Goal: Transaction & Acquisition: Purchase product/service

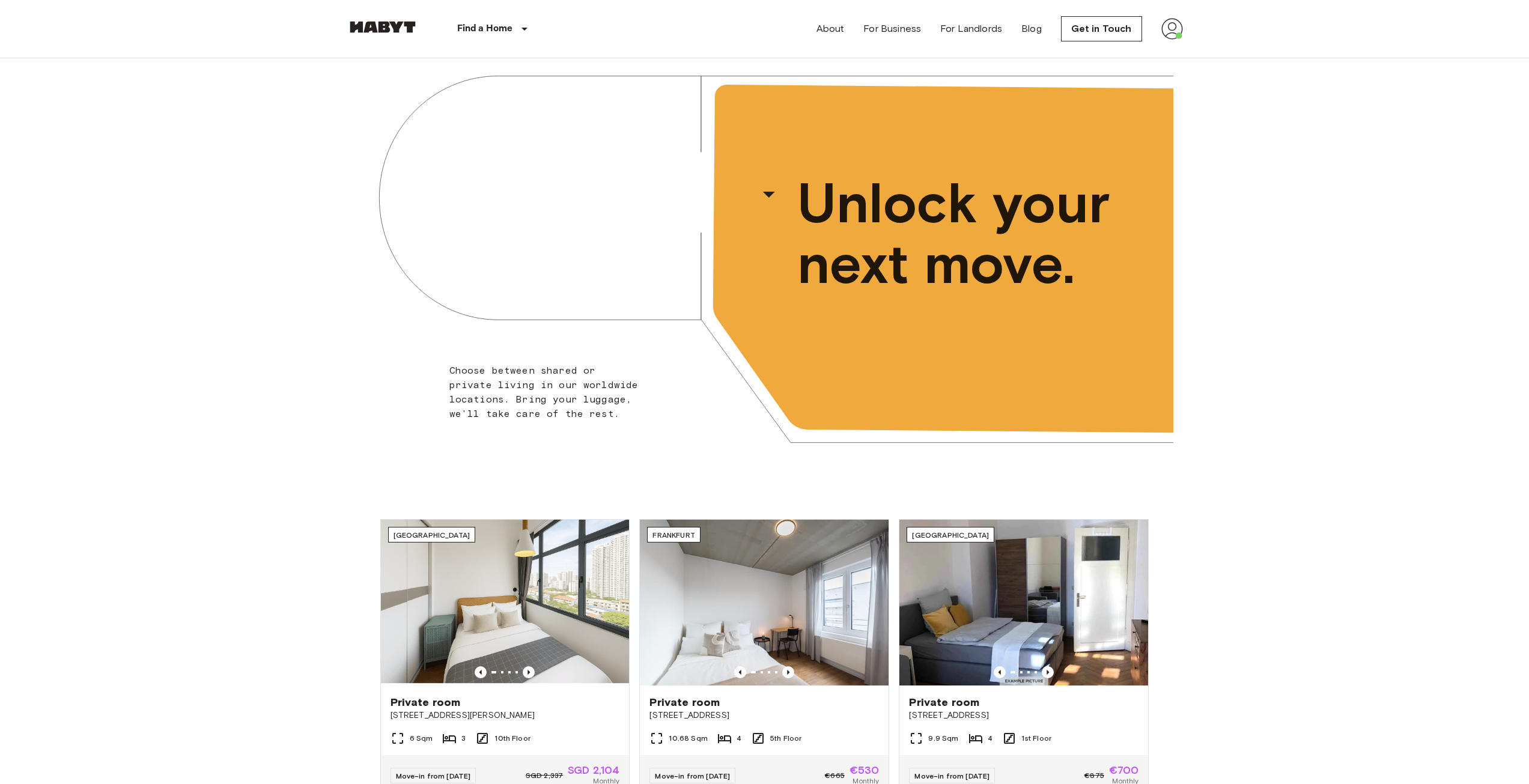
click at [1170, 39] on img at bounding box center [1172, 29] width 22 height 22
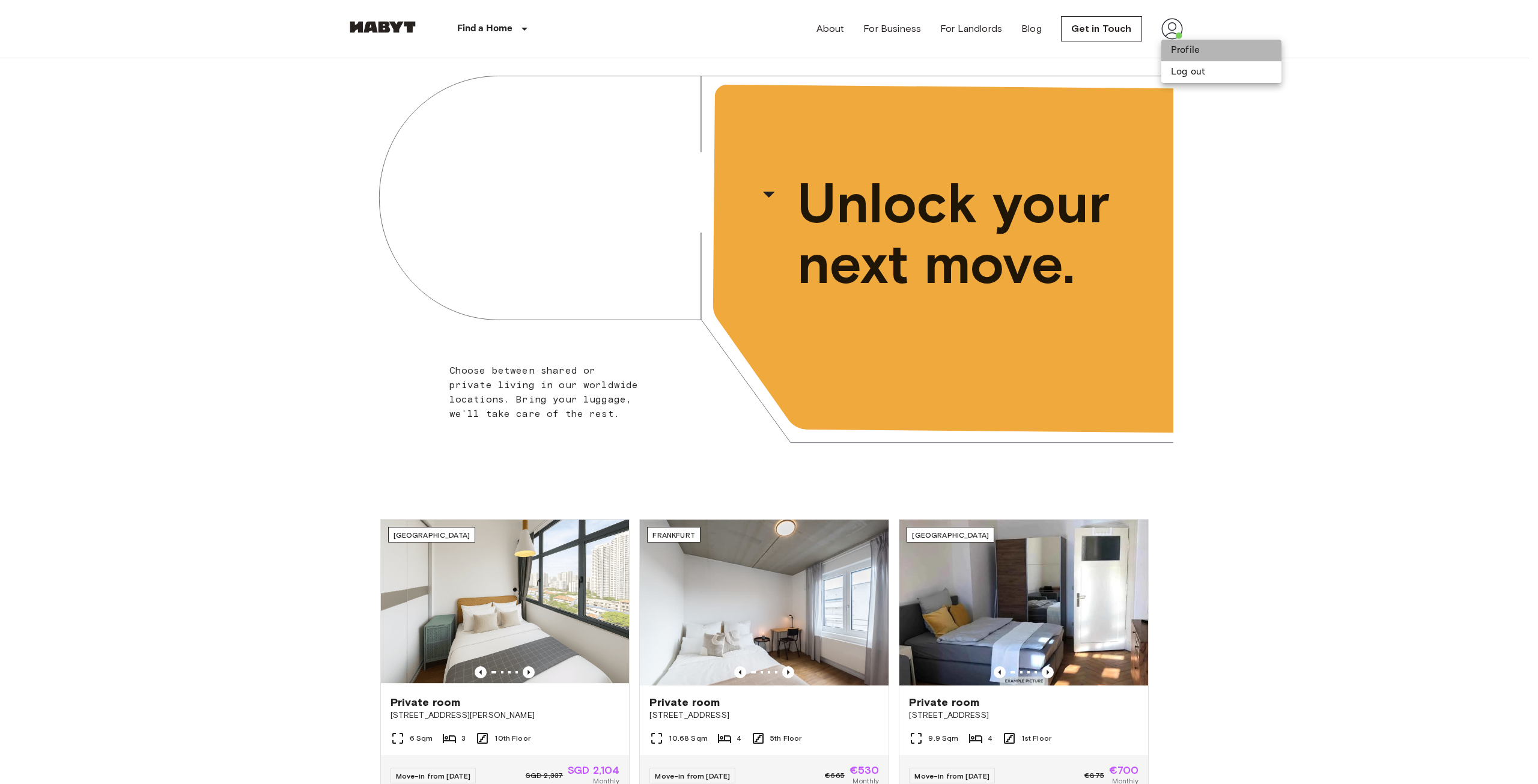
click at [1174, 51] on li "Profile" at bounding box center [1222, 50] width 121 height 22
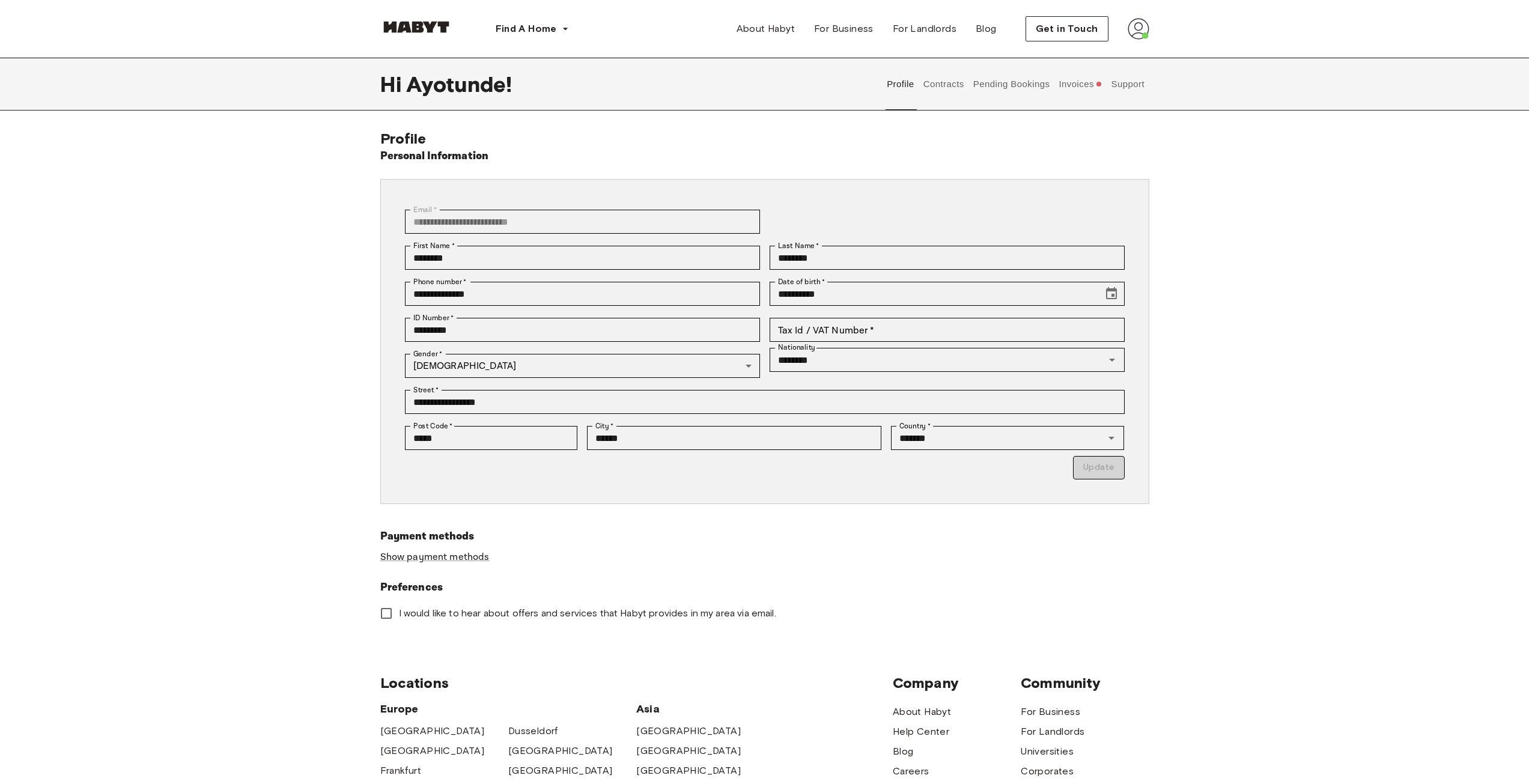
click at [1136, 30] on img at bounding box center [1139, 29] width 22 height 22
click at [1129, 77] on button "Support" at bounding box center [1127, 84] width 37 height 53
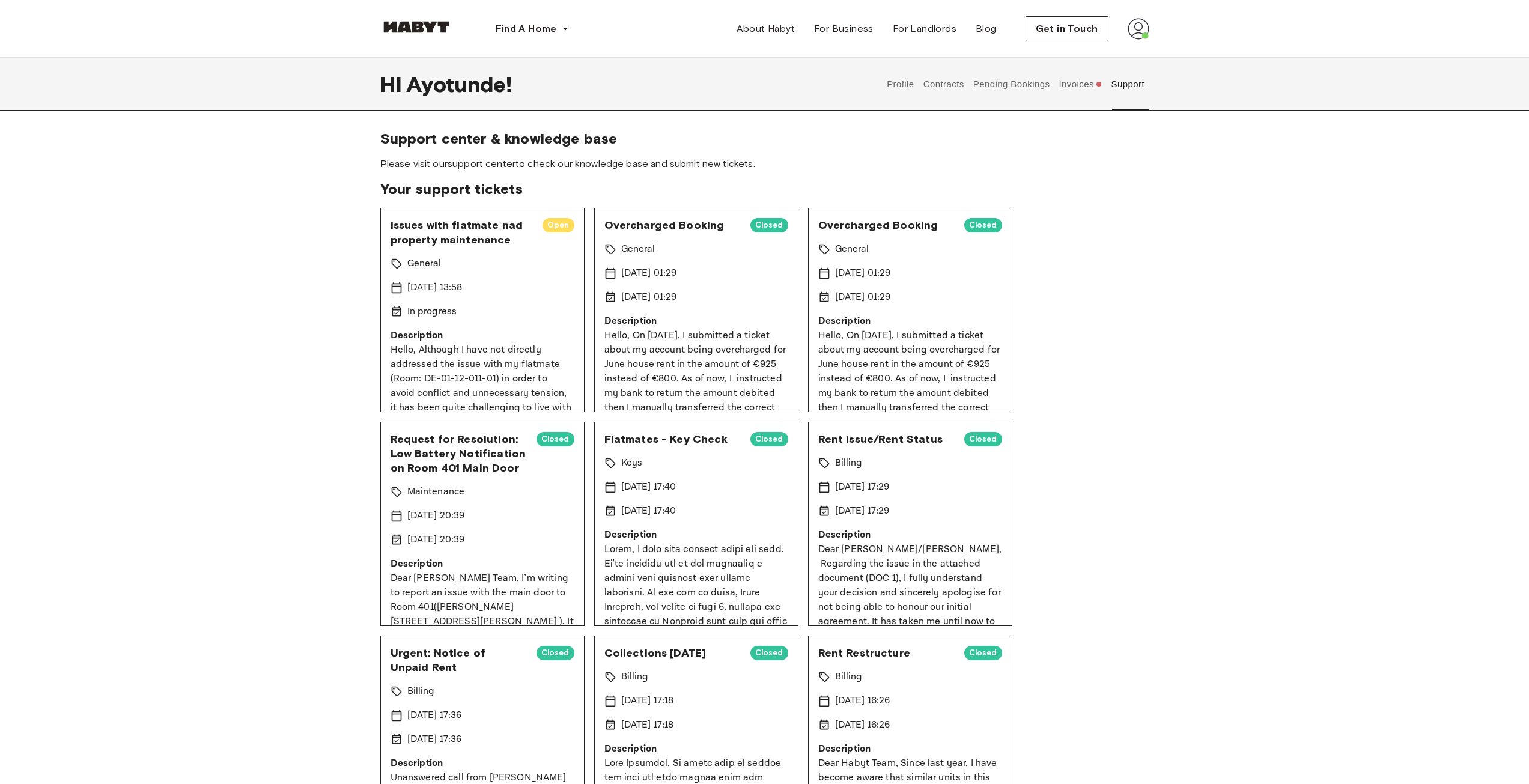
click at [493, 270] on div "General" at bounding box center [482, 264] width 184 height 15
click at [1078, 87] on button "Invoices" at bounding box center [1081, 84] width 46 height 53
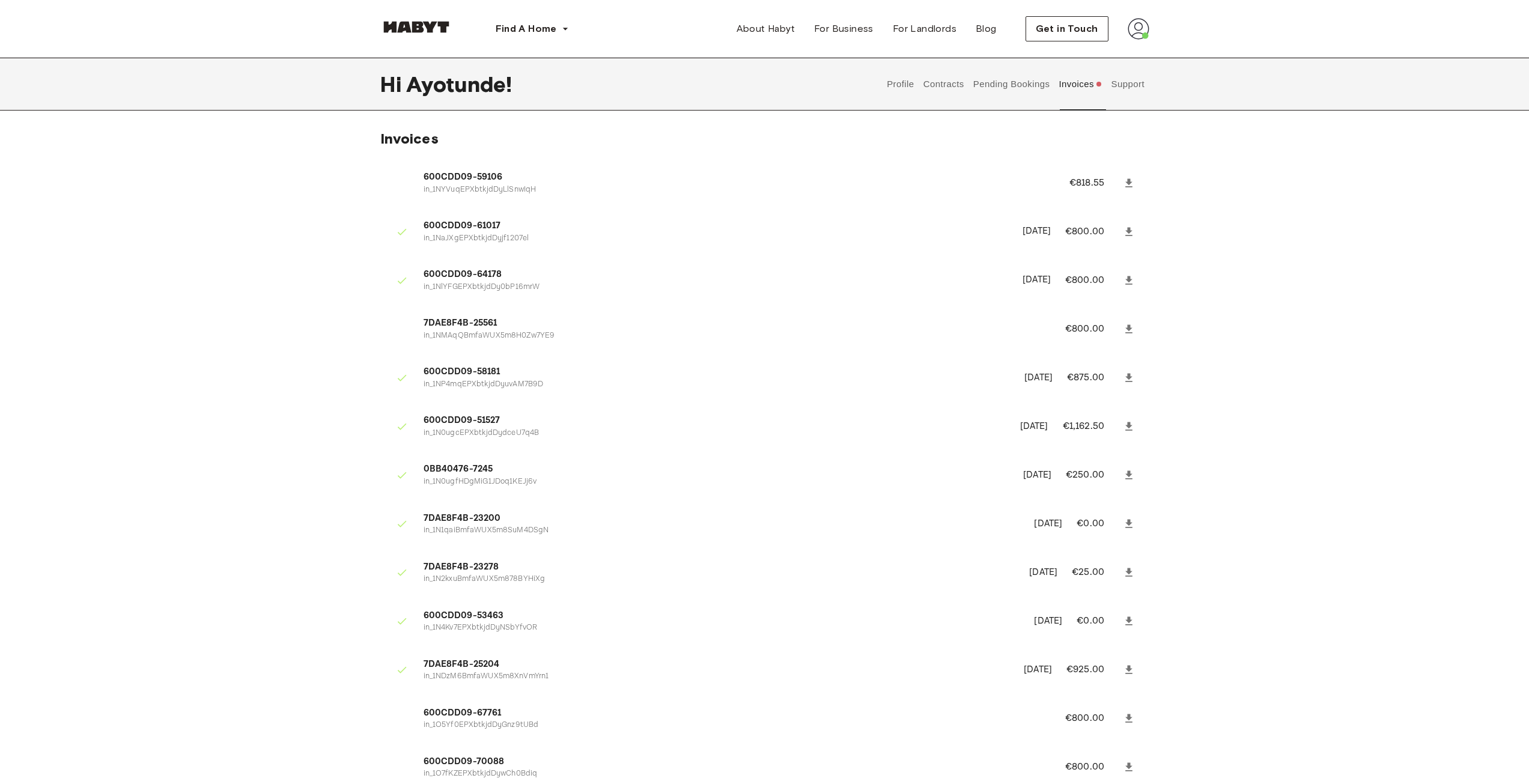
click at [1028, 84] on button "Pending Bookings" at bounding box center [1011, 84] width 80 height 53
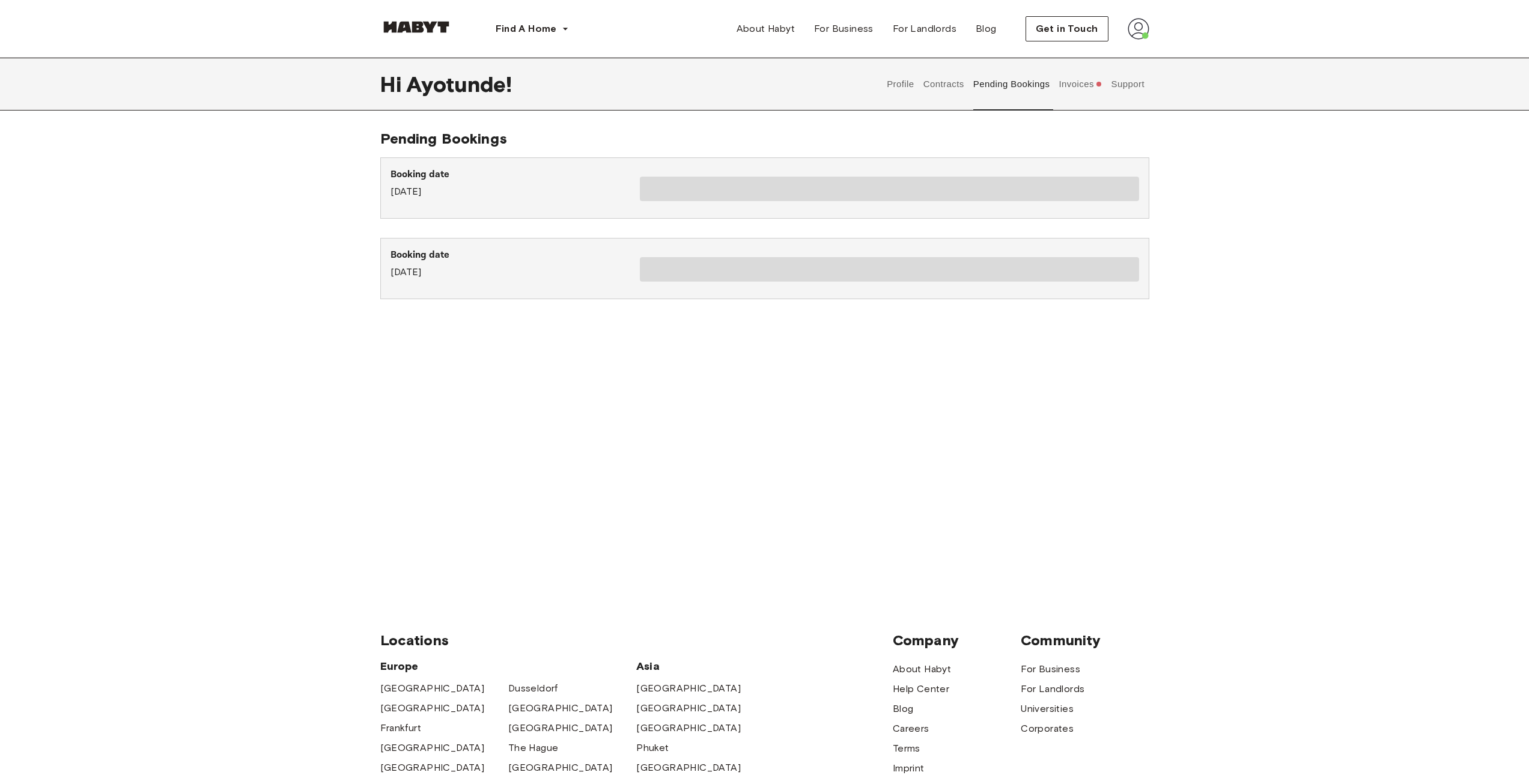
click at [985, 85] on button "Pending Bookings" at bounding box center [1011, 84] width 80 height 53
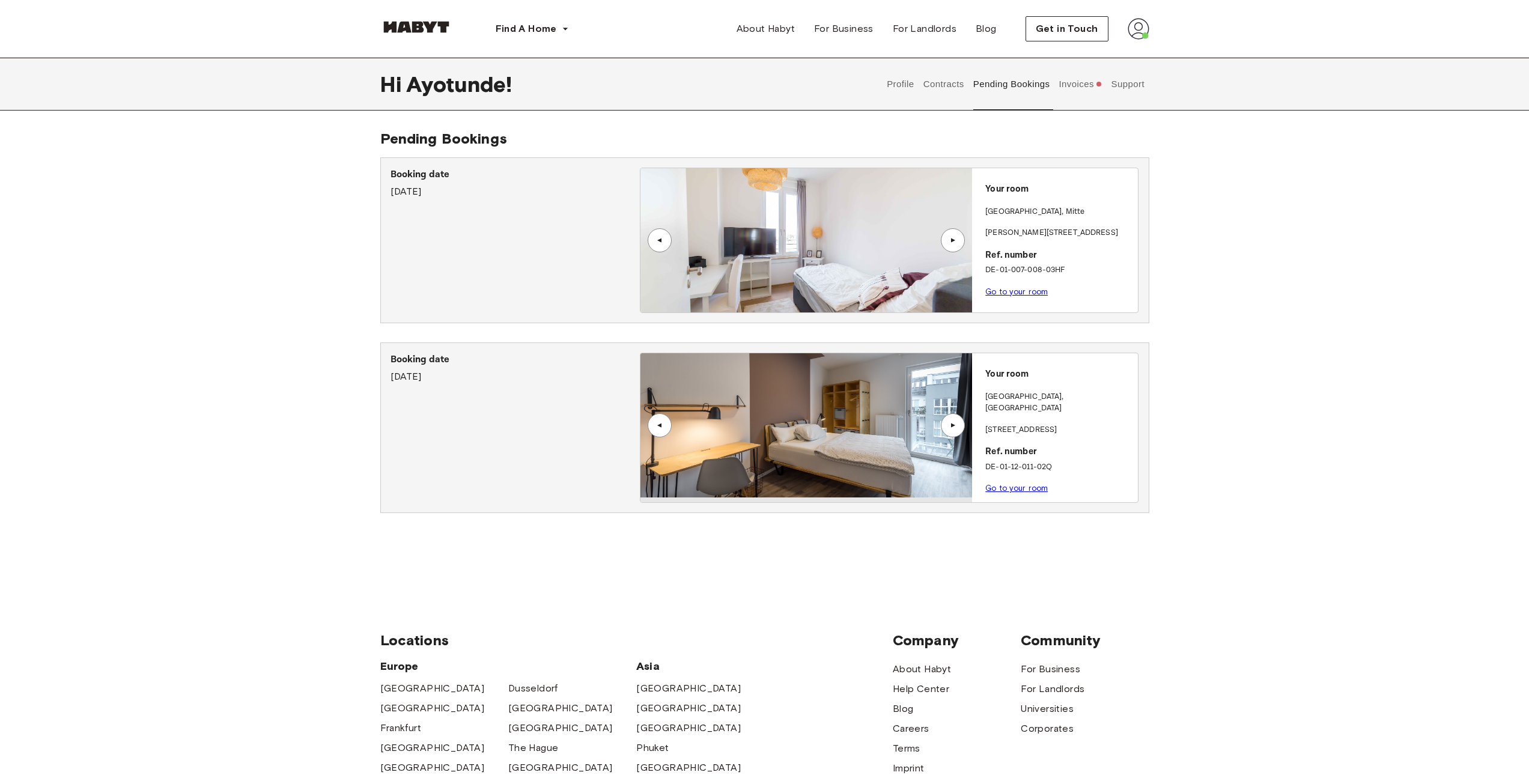
click at [956, 84] on button "Contracts" at bounding box center [943, 84] width 43 height 53
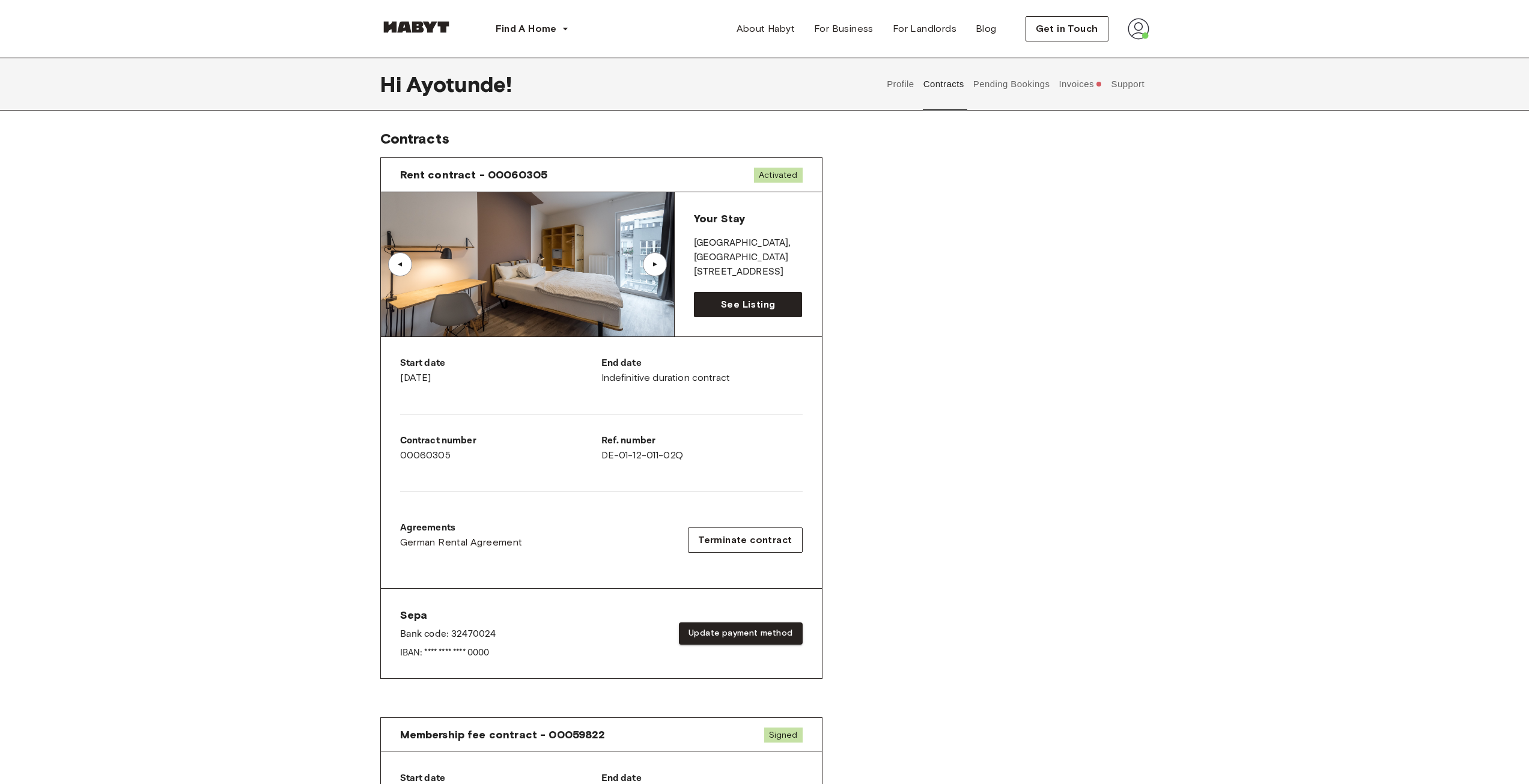
click at [897, 82] on button "Profile" at bounding box center [901, 84] width 31 height 53
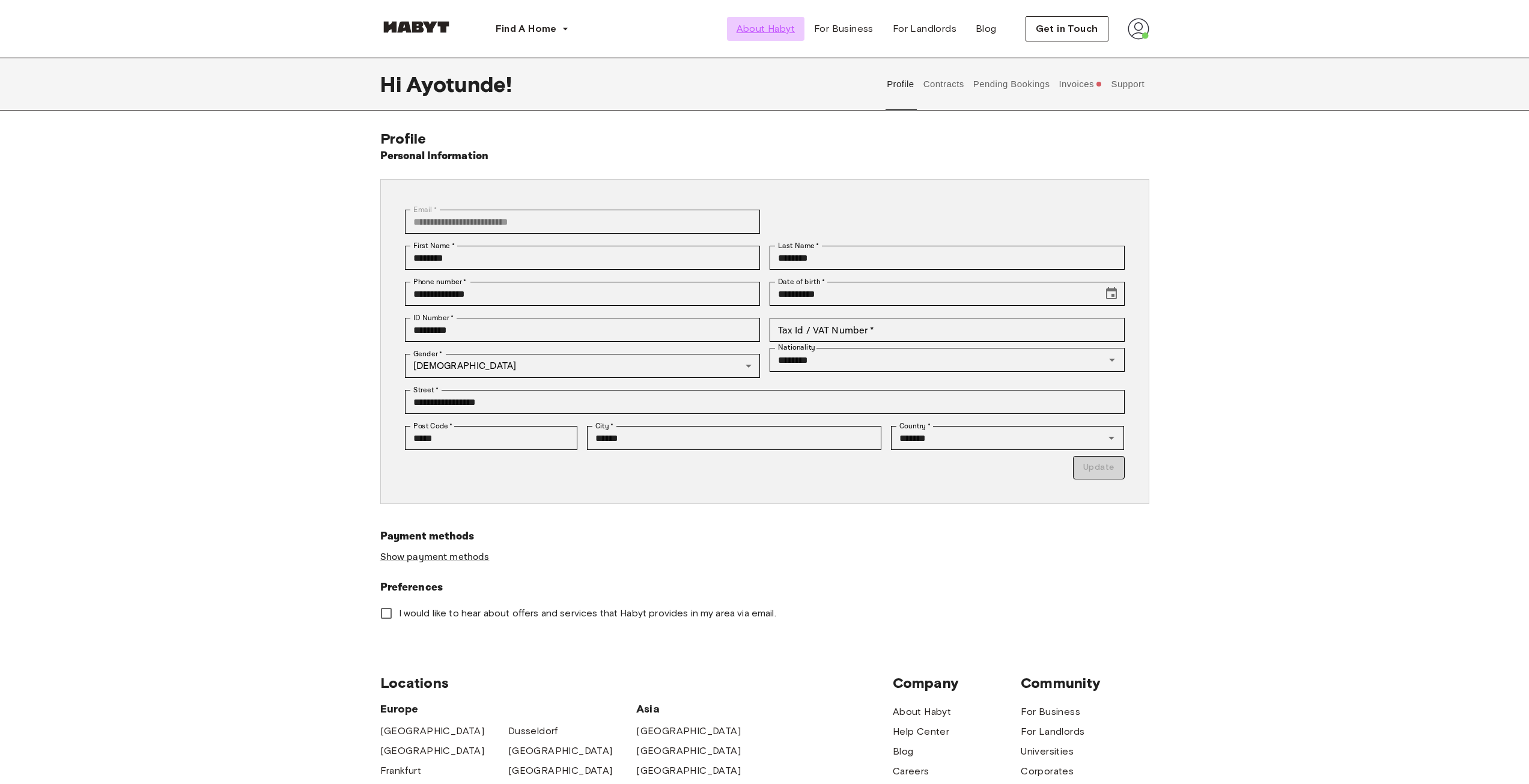
click at [746, 29] on span "About Habyt" at bounding box center [765, 29] width 58 height 15
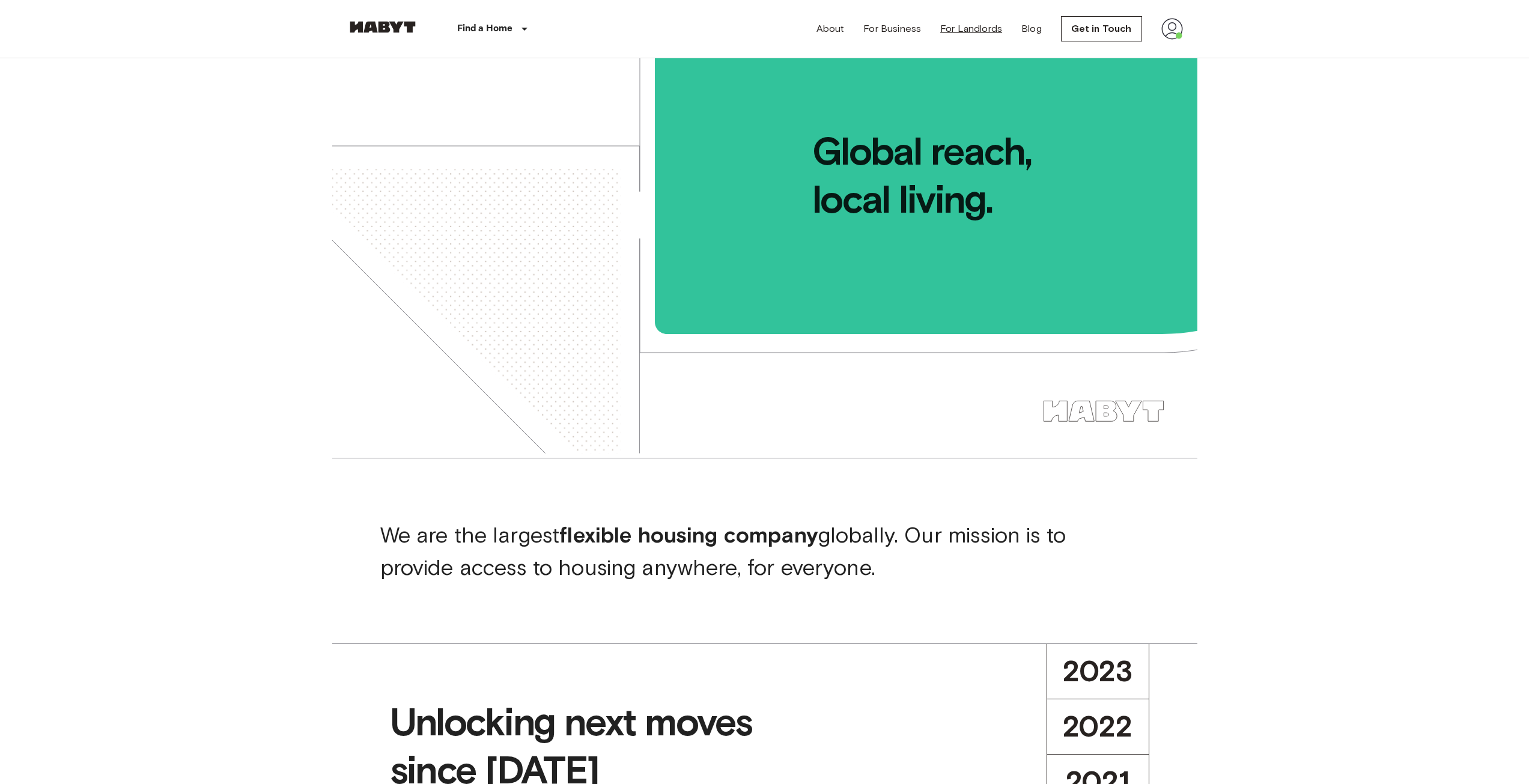
click at [975, 33] on link "For Landlords" at bounding box center [971, 29] width 62 height 15
click at [1024, 32] on link "Blog" at bounding box center [1031, 29] width 21 height 15
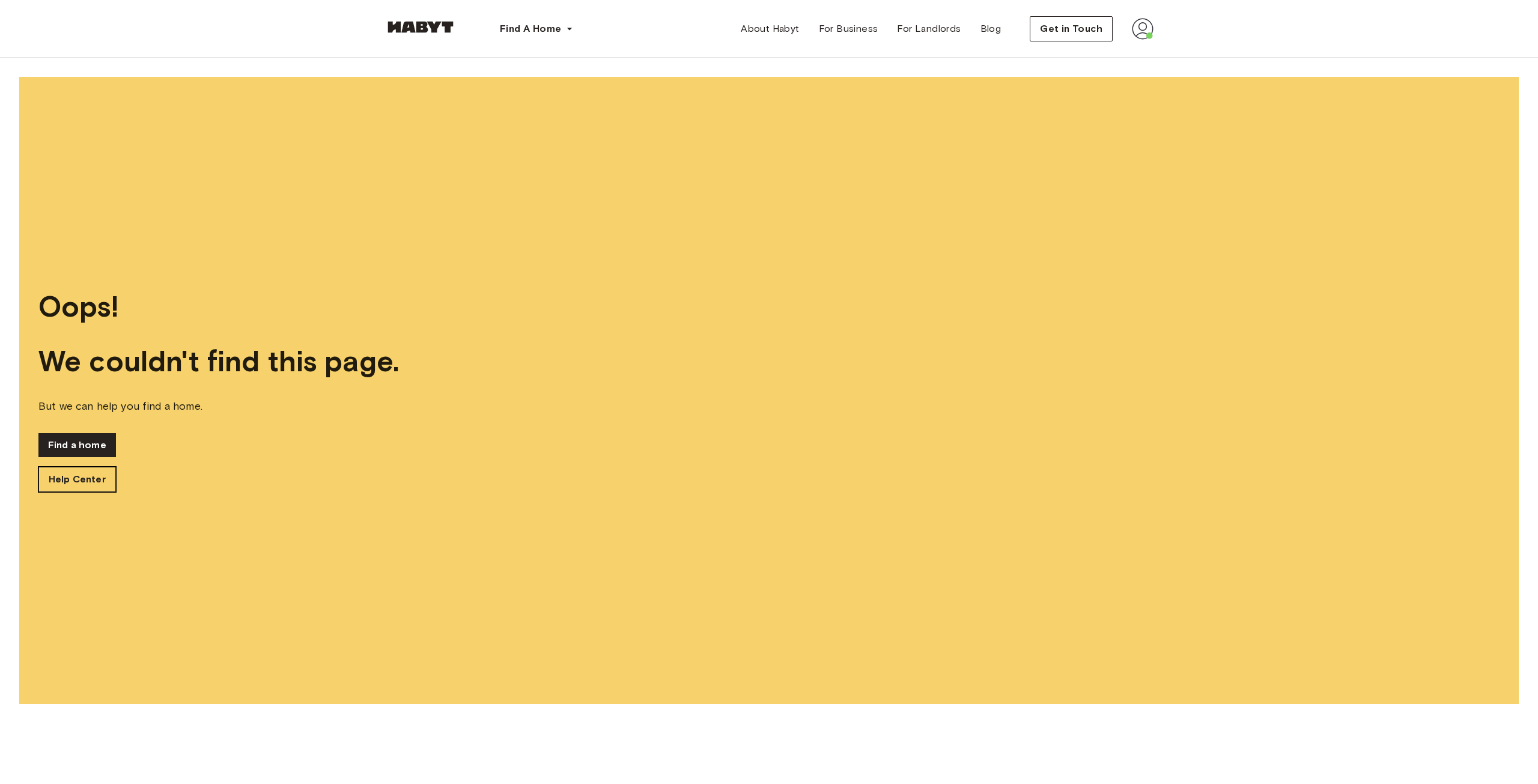
click at [60, 482] on link "Help Center" at bounding box center [77, 480] width 77 height 26
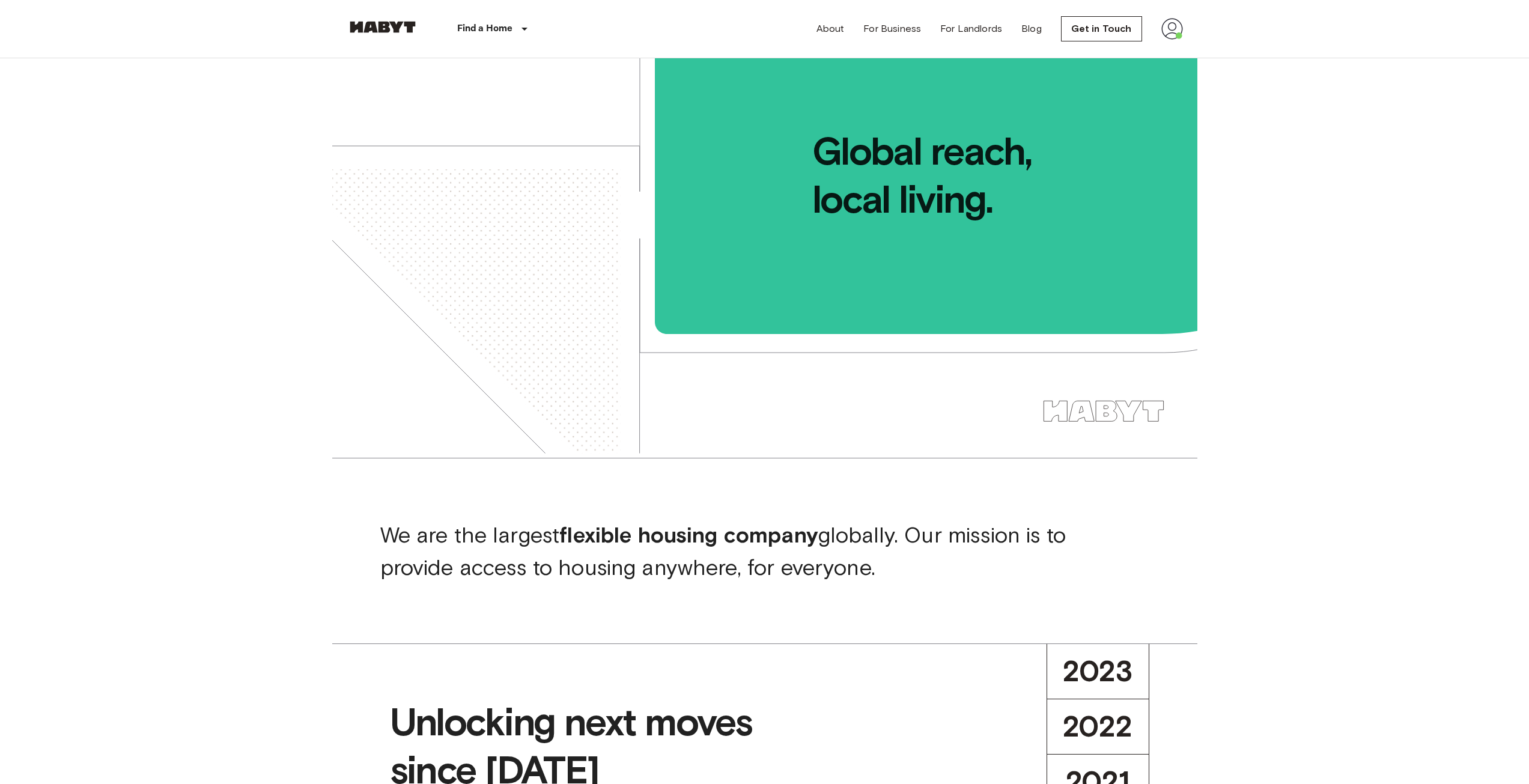
click at [1166, 32] on img at bounding box center [1172, 29] width 22 height 22
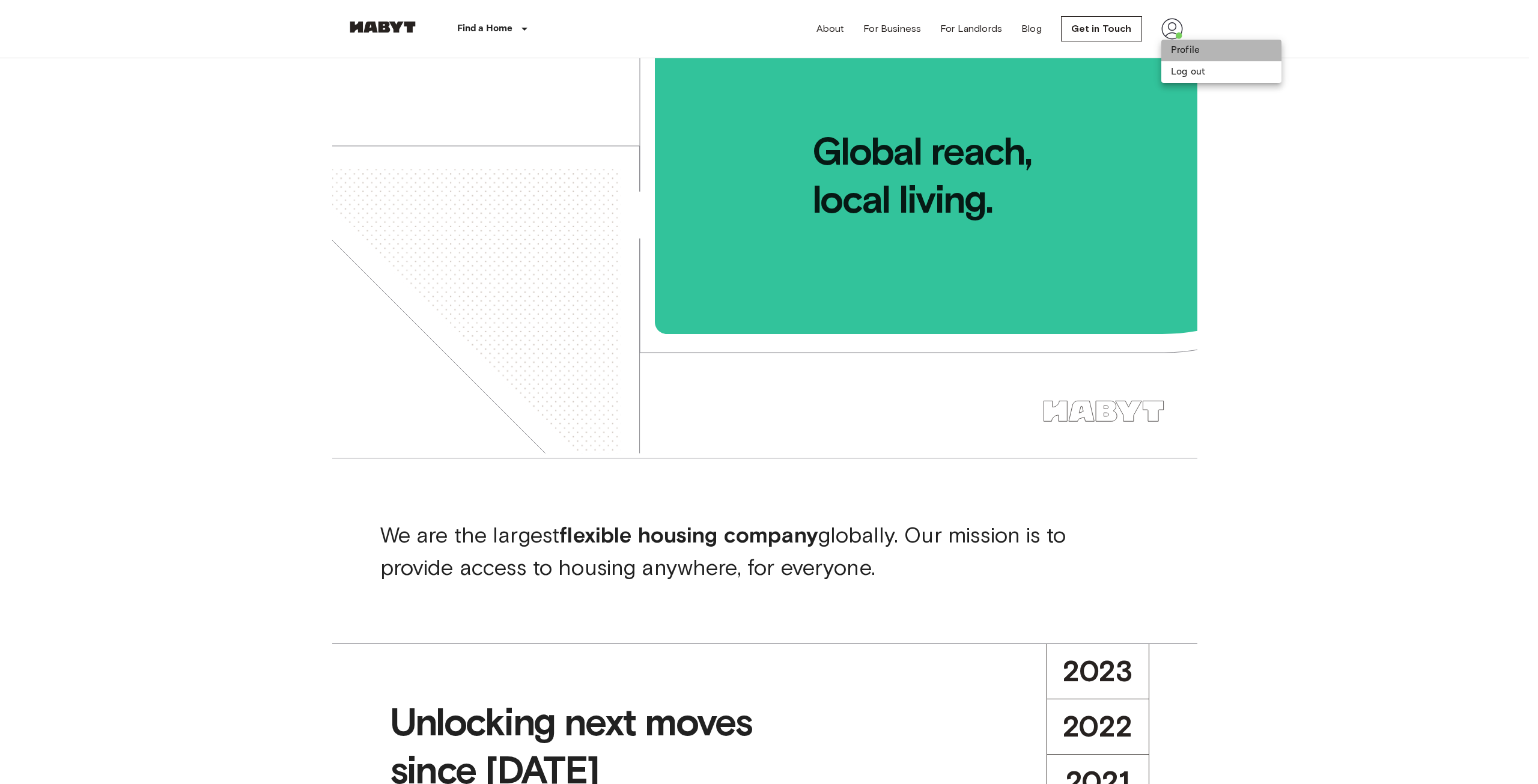
click at [1189, 56] on li "Profile" at bounding box center [1222, 50] width 121 height 22
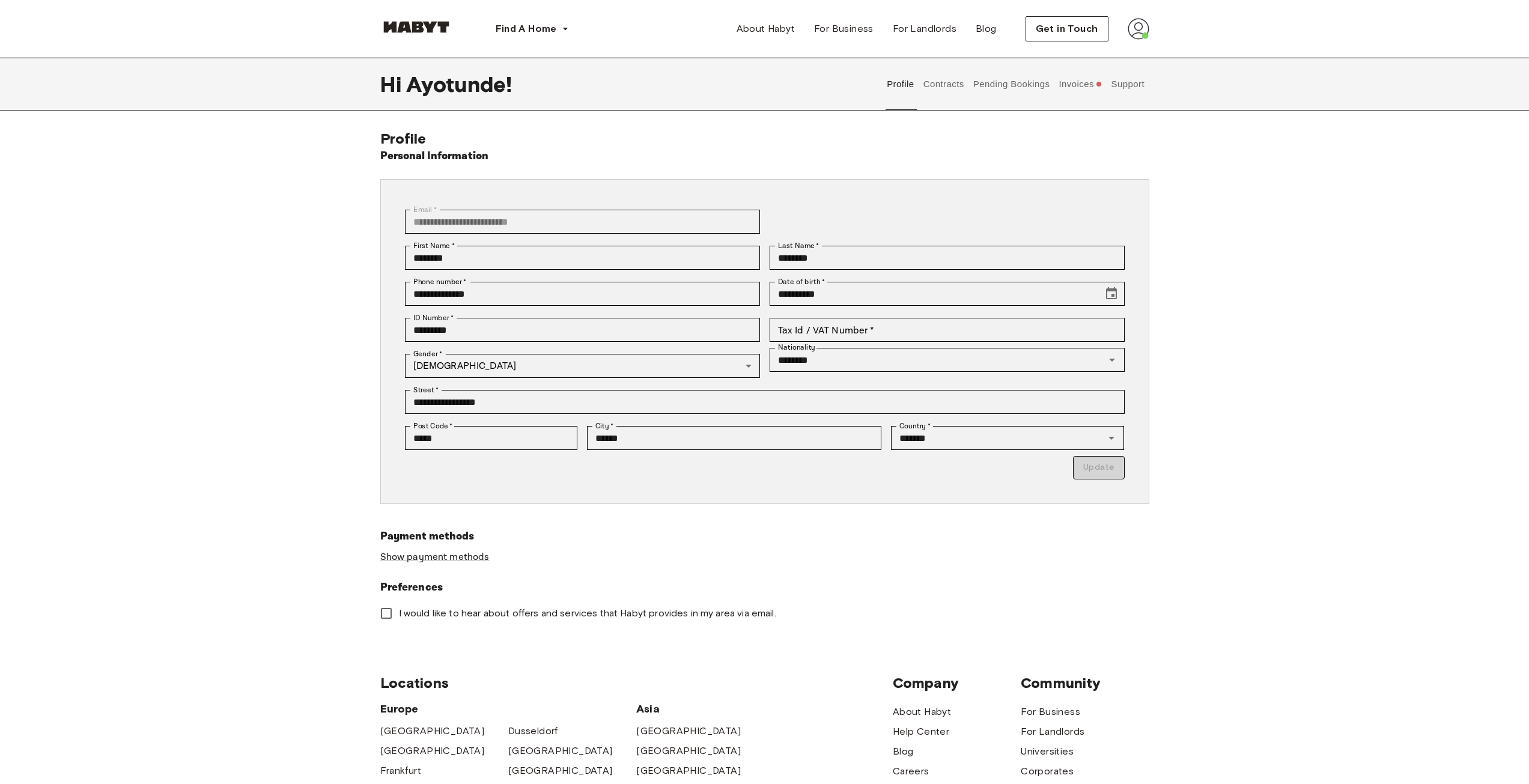
click at [1144, 81] on button "Support" at bounding box center [1127, 84] width 37 height 53
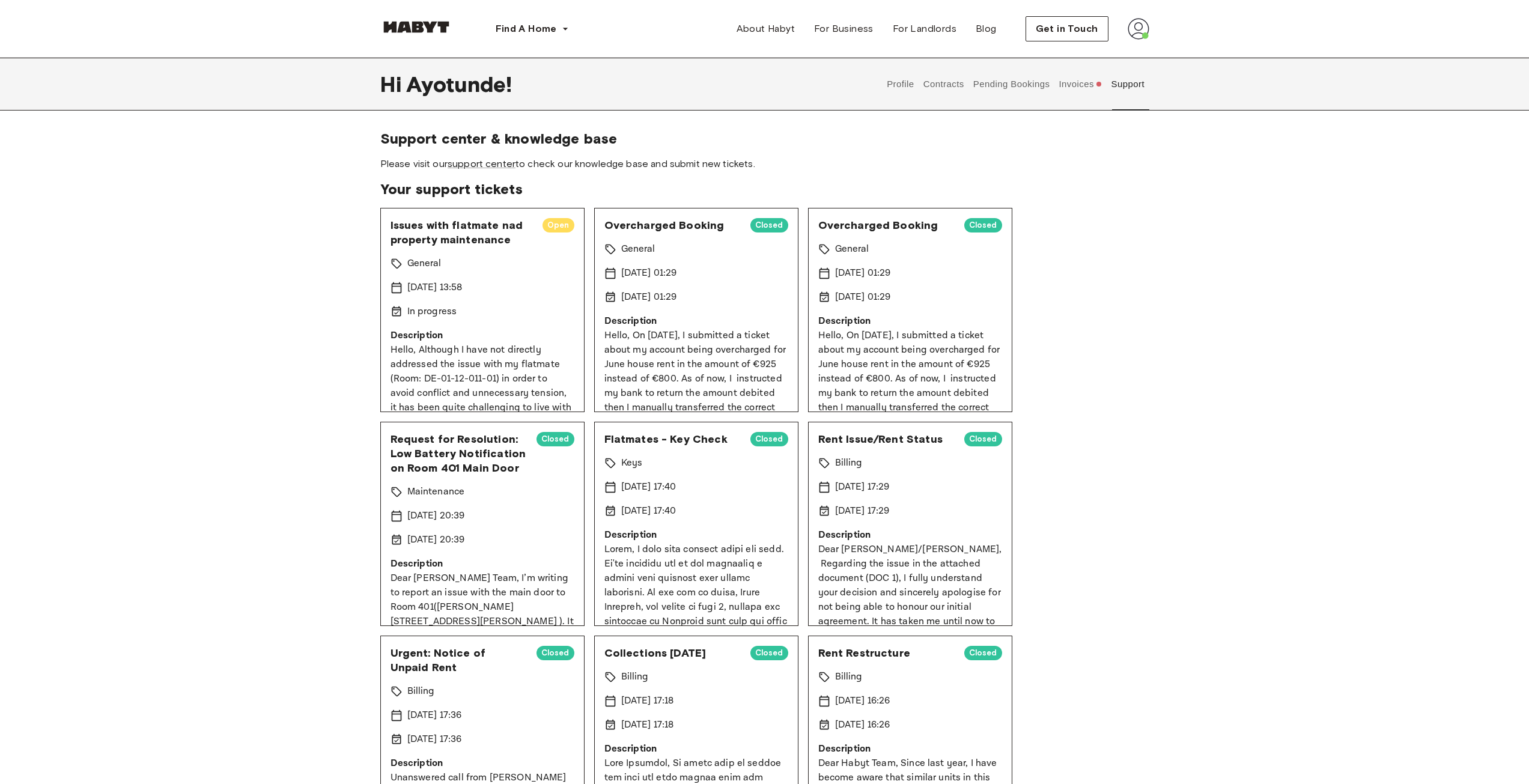
click at [420, 336] on p "Description" at bounding box center [482, 336] width 184 height 15
click at [439, 239] on span "Issues with flatmate nad property maintenance" at bounding box center [461, 232] width 142 height 29
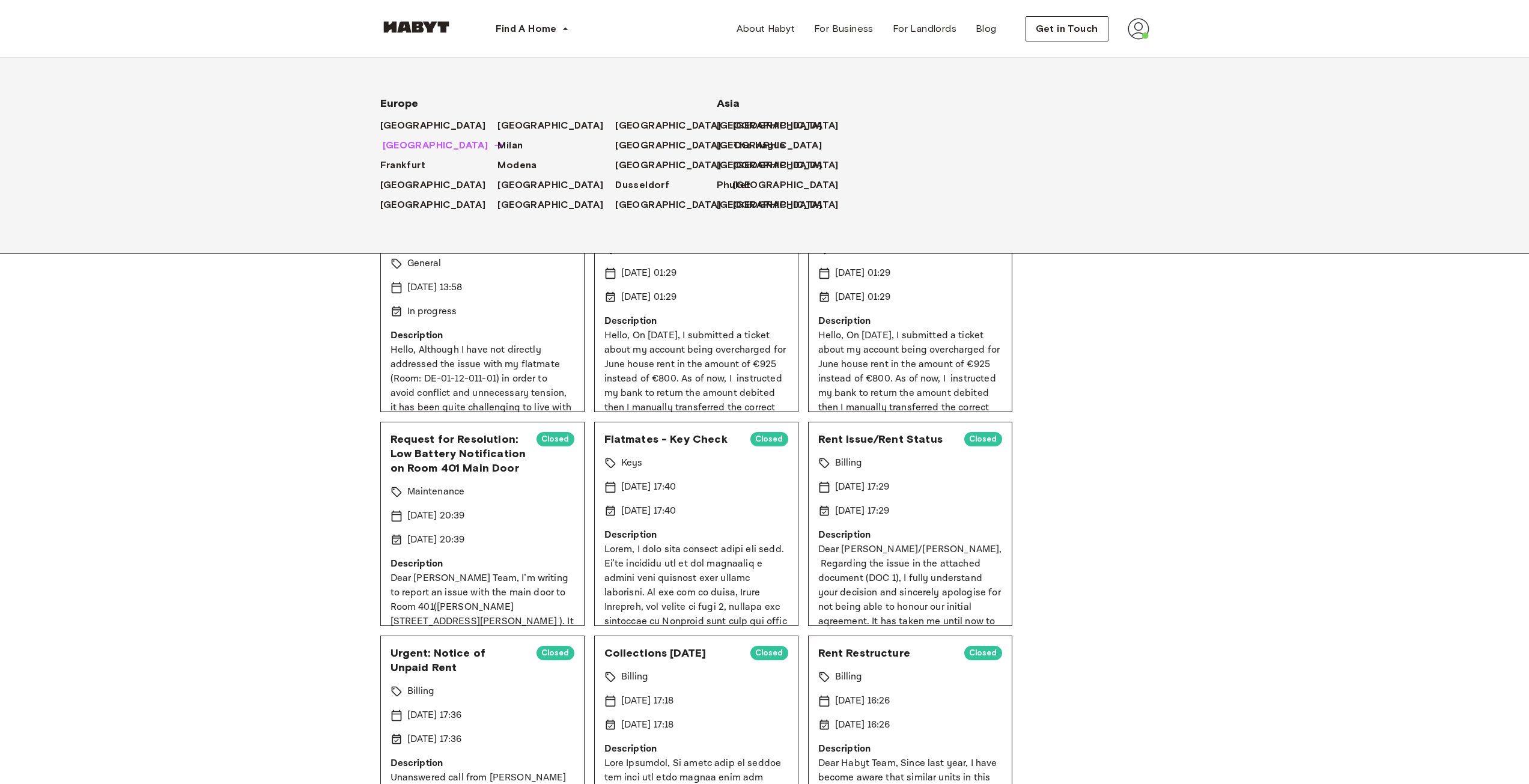
click at [391, 149] on span "[GEOGRAPHIC_DATA]" at bounding box center [435, 145] width 106 height 15
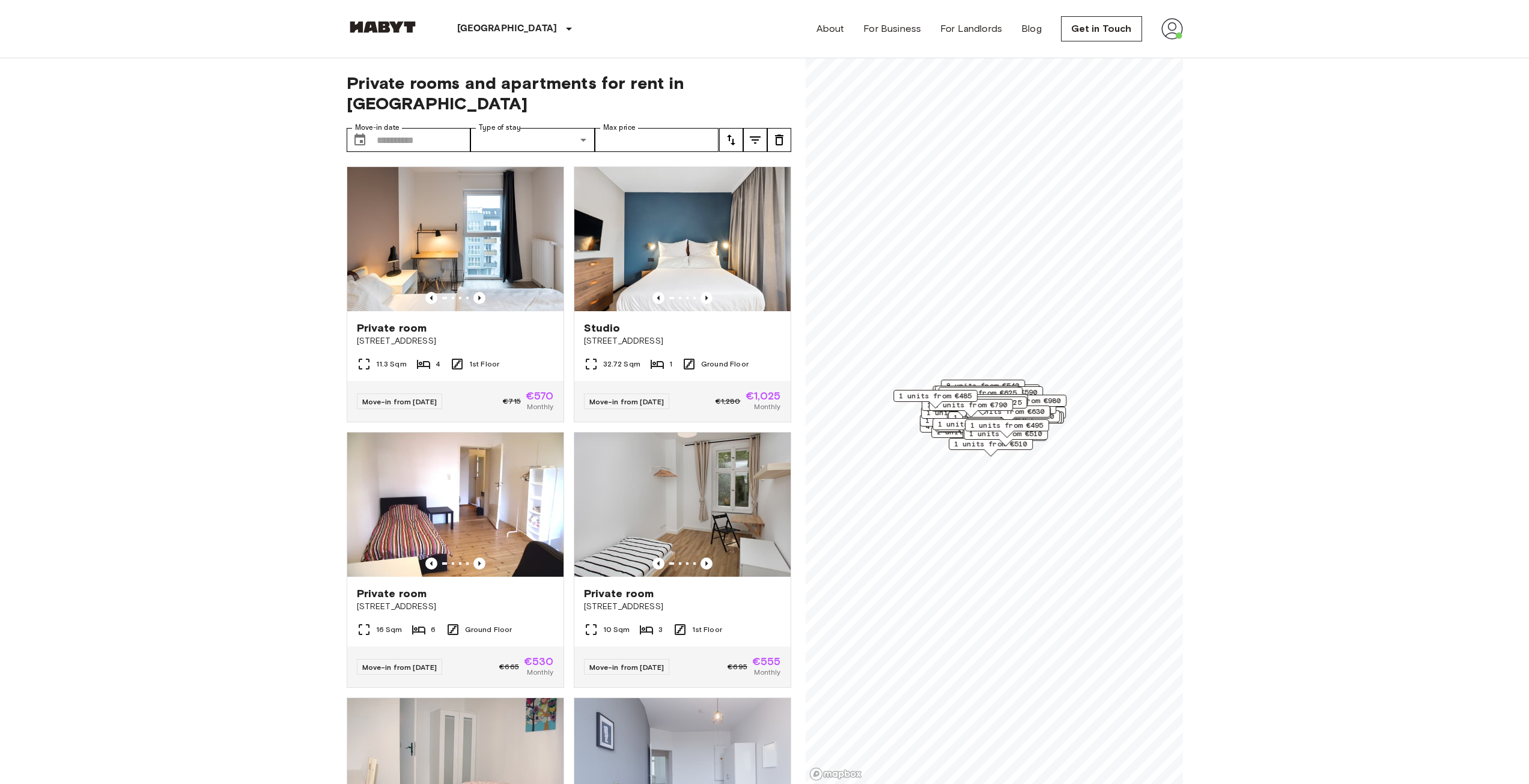
click at [751, 128] on button "tune" at bounding box center [755, 140] width 24 height 24
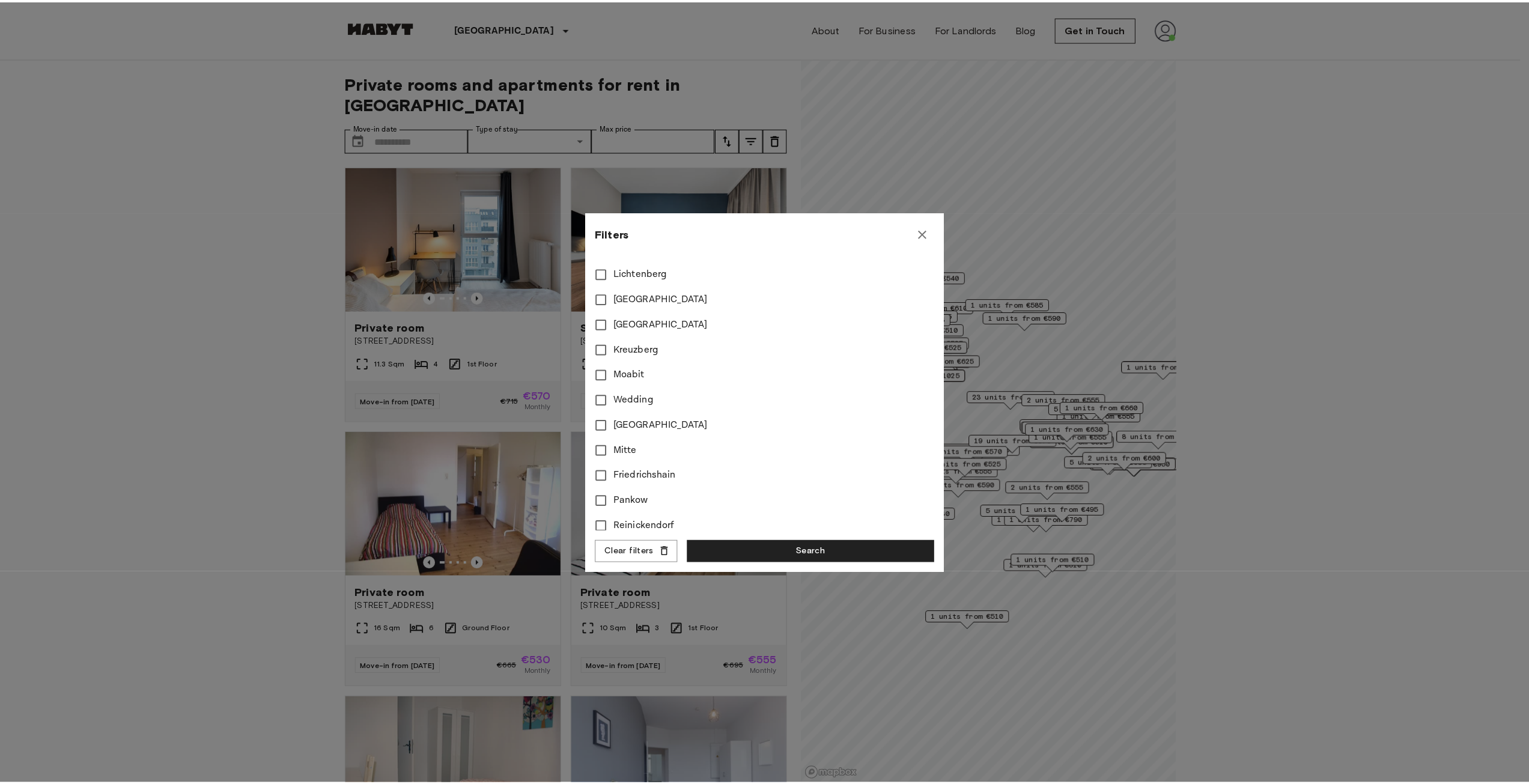
scroll to position [360, 0]
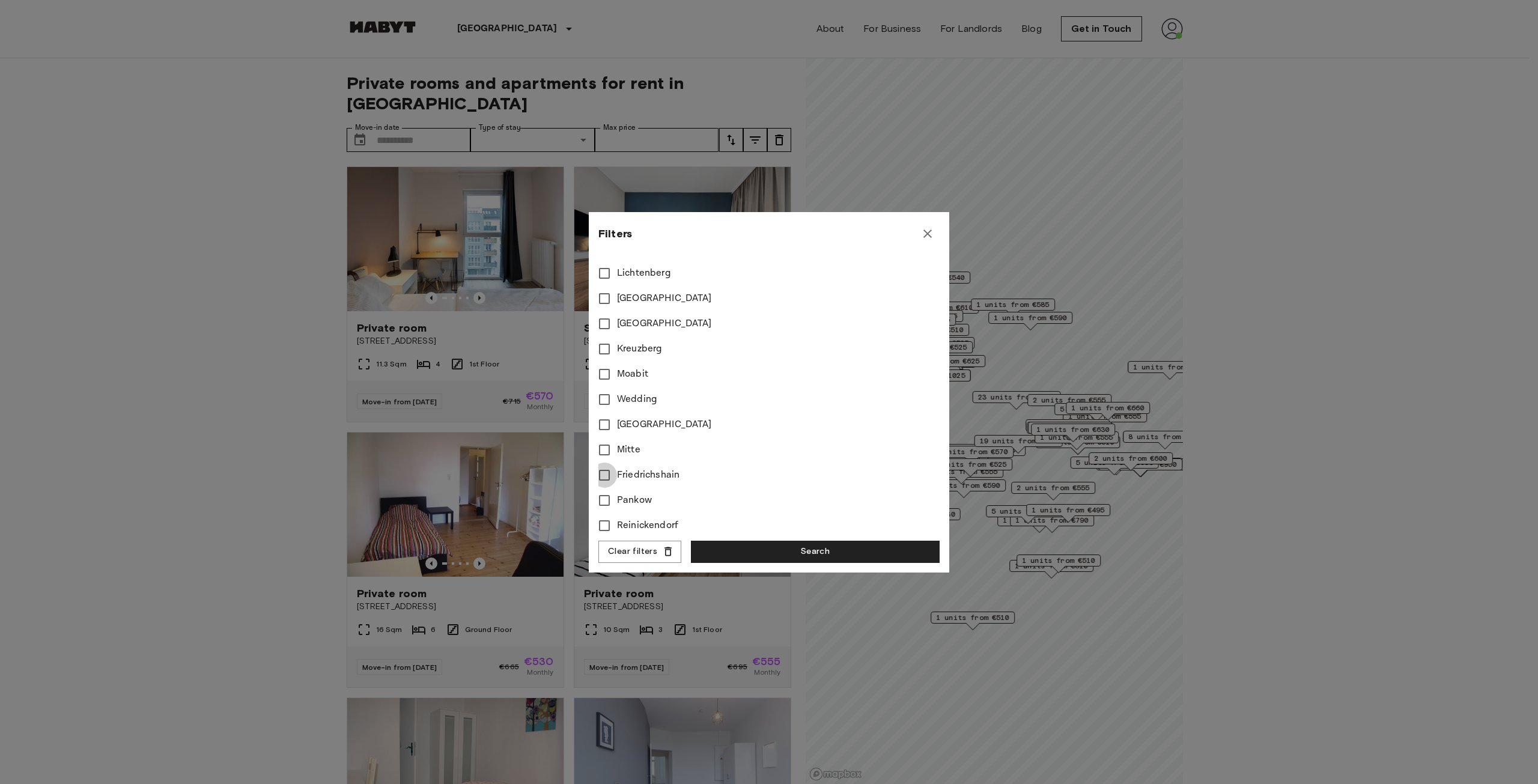
type input "****"
type input "**"
click at [740, 548] on button "Search" at bounding box center [815, 551] width 249 height 23
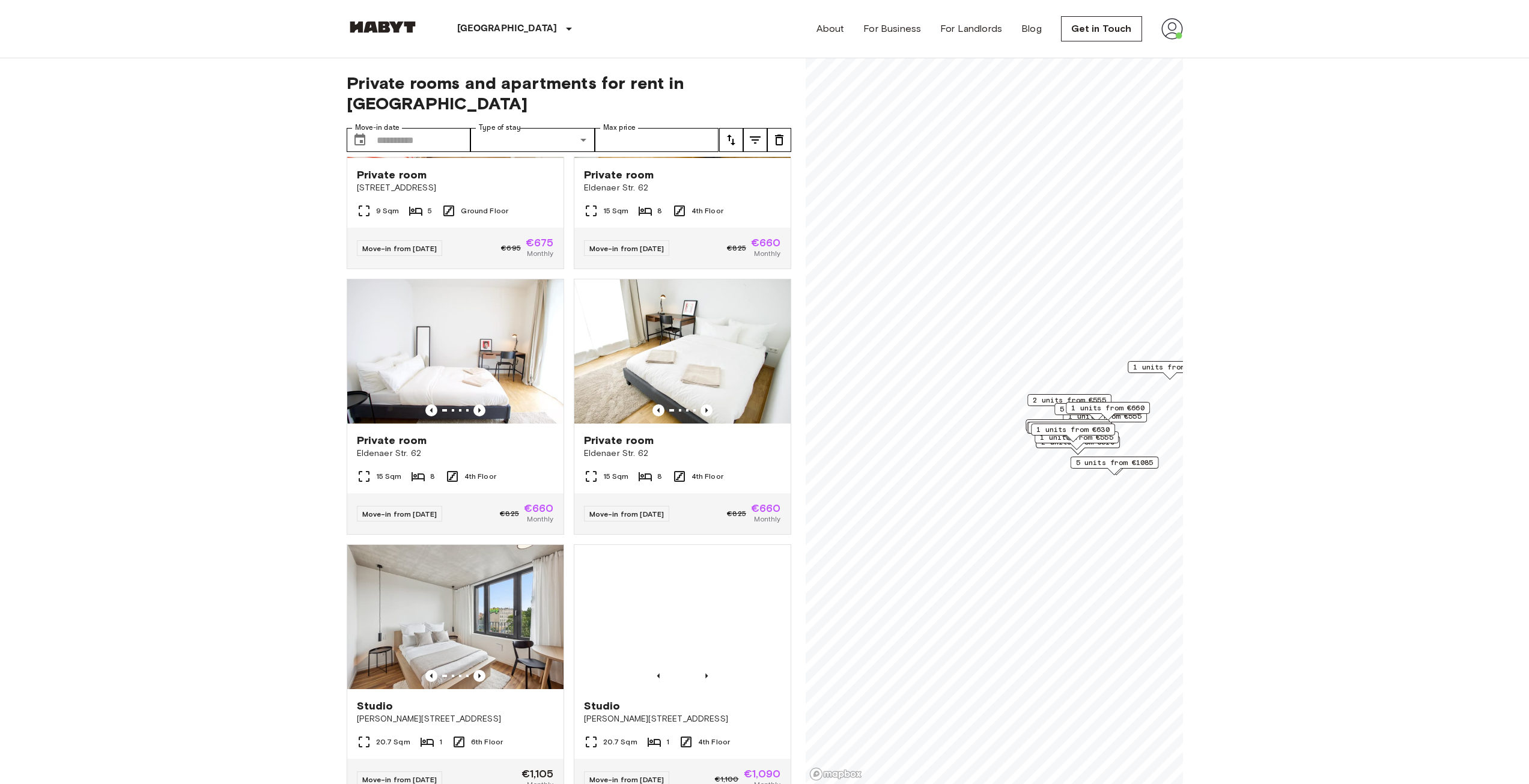
scroll to position [961, 0]
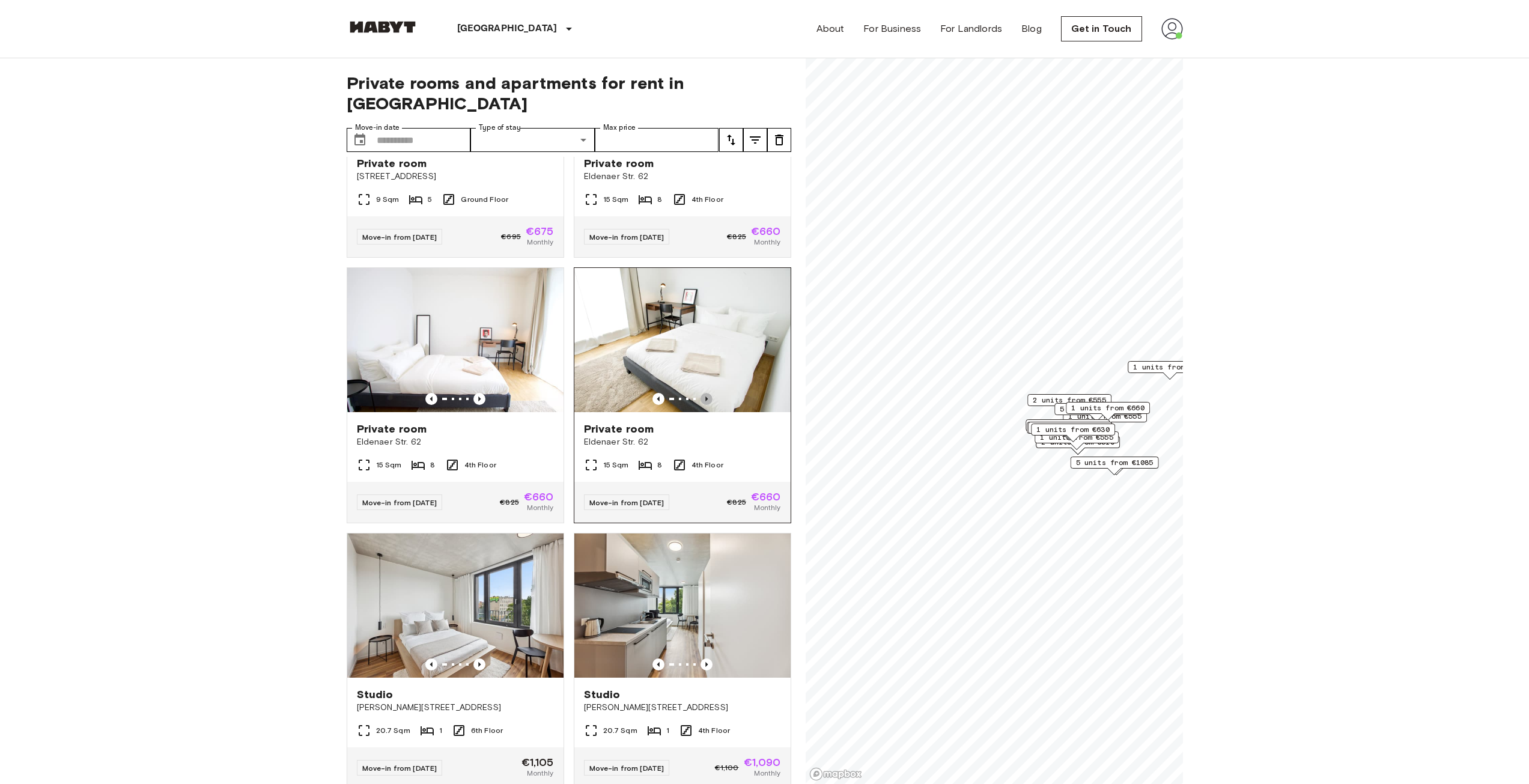
click at [704, 398] on icon "Previous image" at bounding box center [706, 399] width 12 height 12
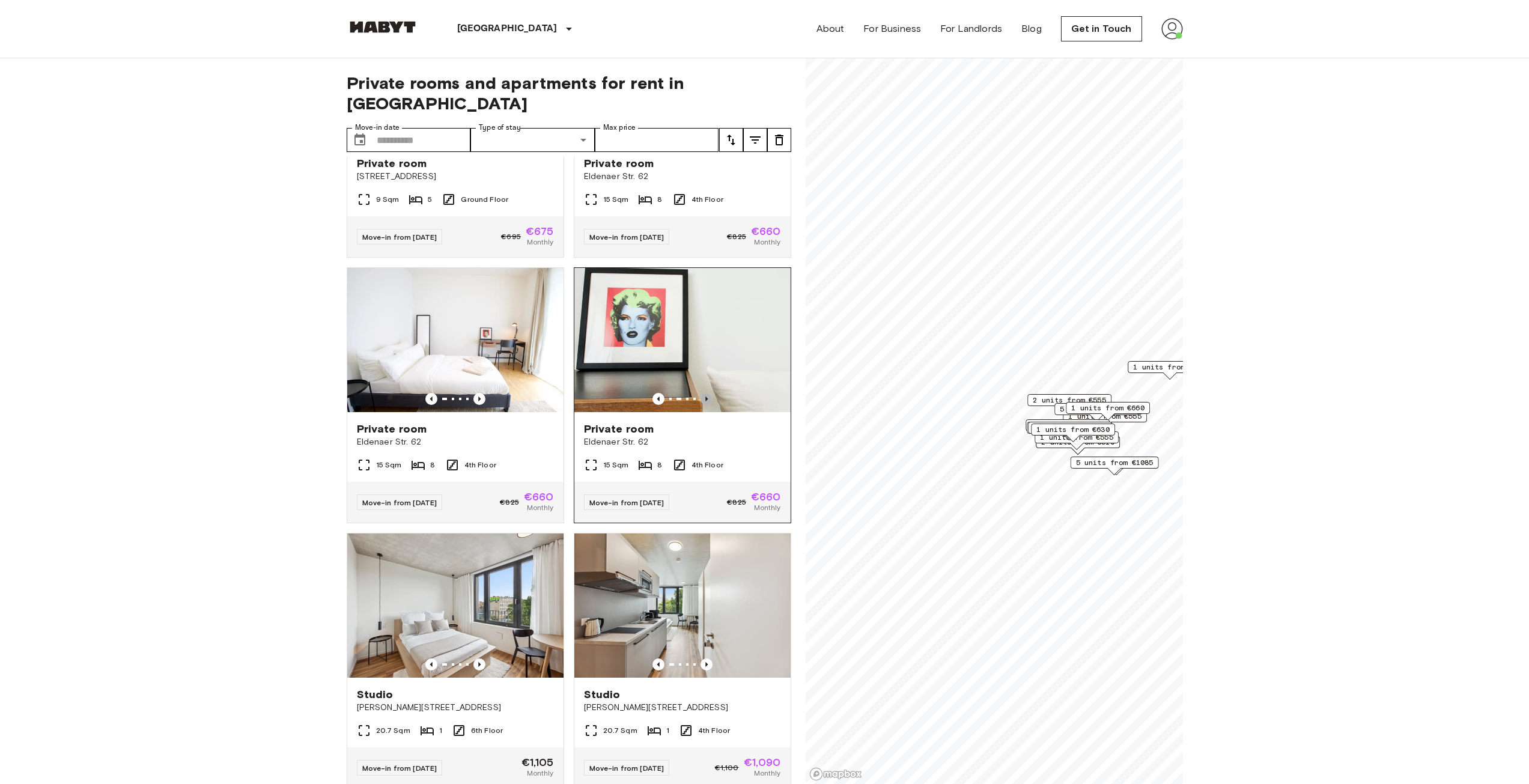
click at [704, 398] on icon "Previous image" at bounding box center [706, 399] width 12 height 12
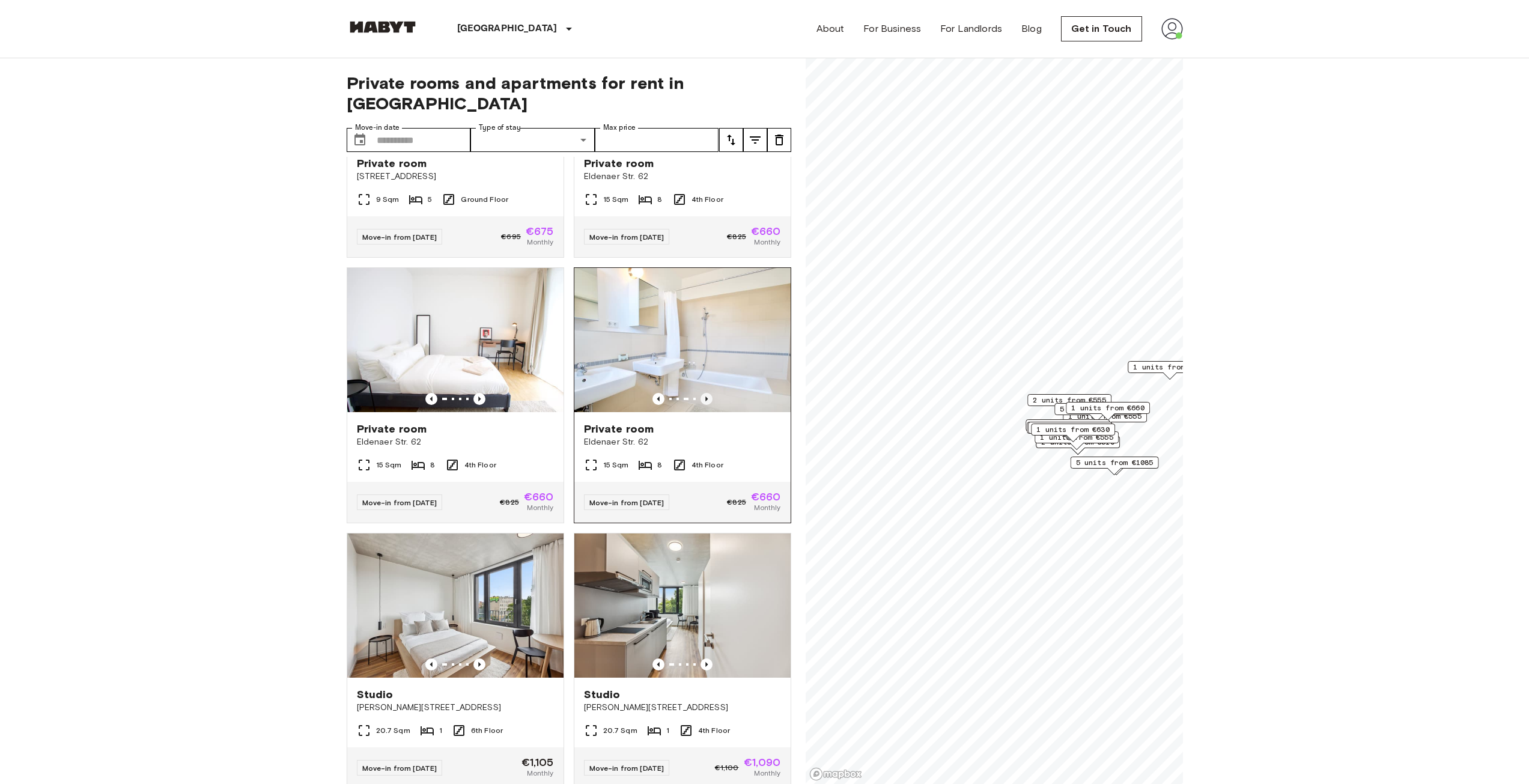
click at [704, 398] on icon "Previous image" at bounding box center [706, 399] width 12 height 12
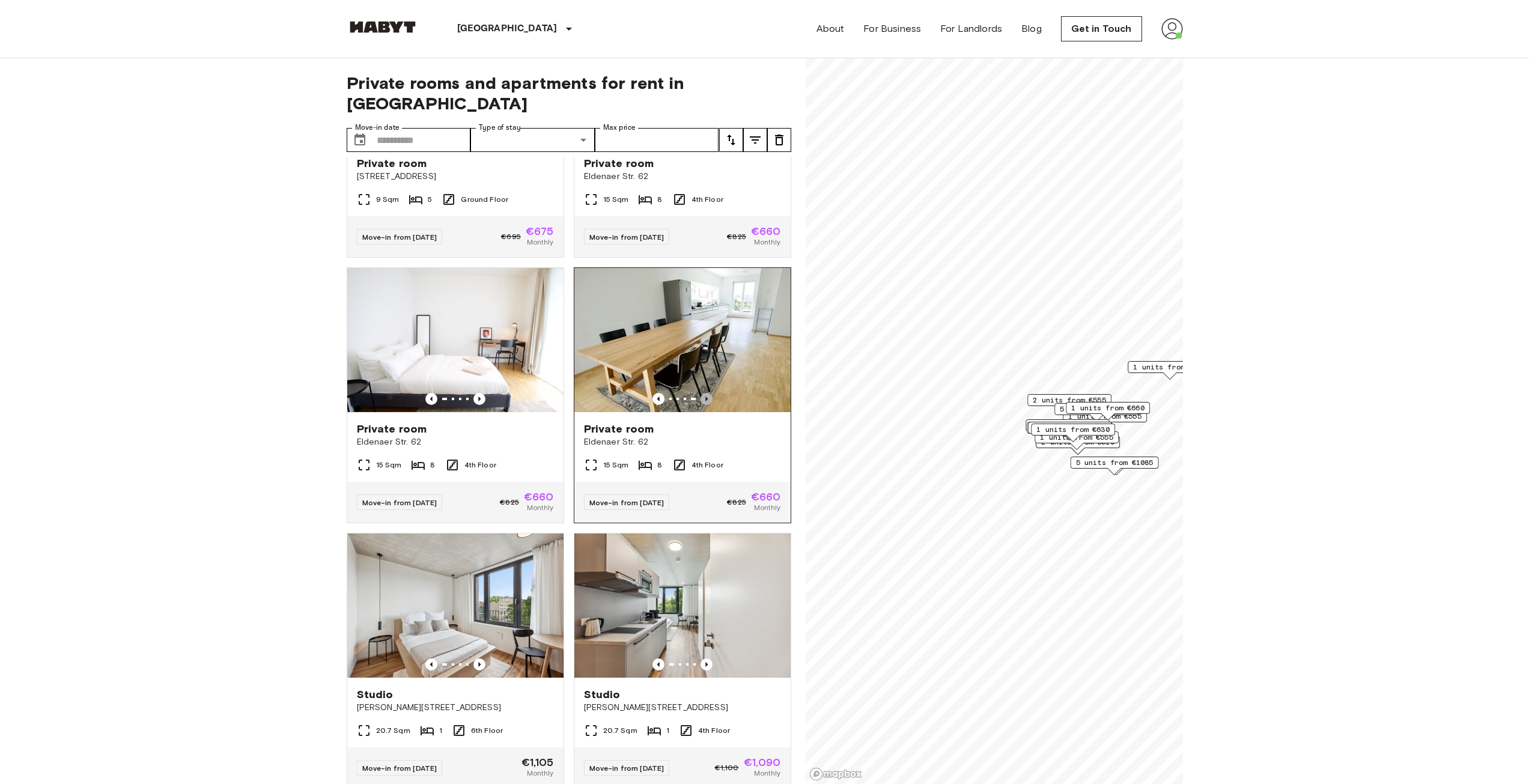
click at [704, 398] on icon "Previous image" at bounding box center [706, 399] width 12 height 12
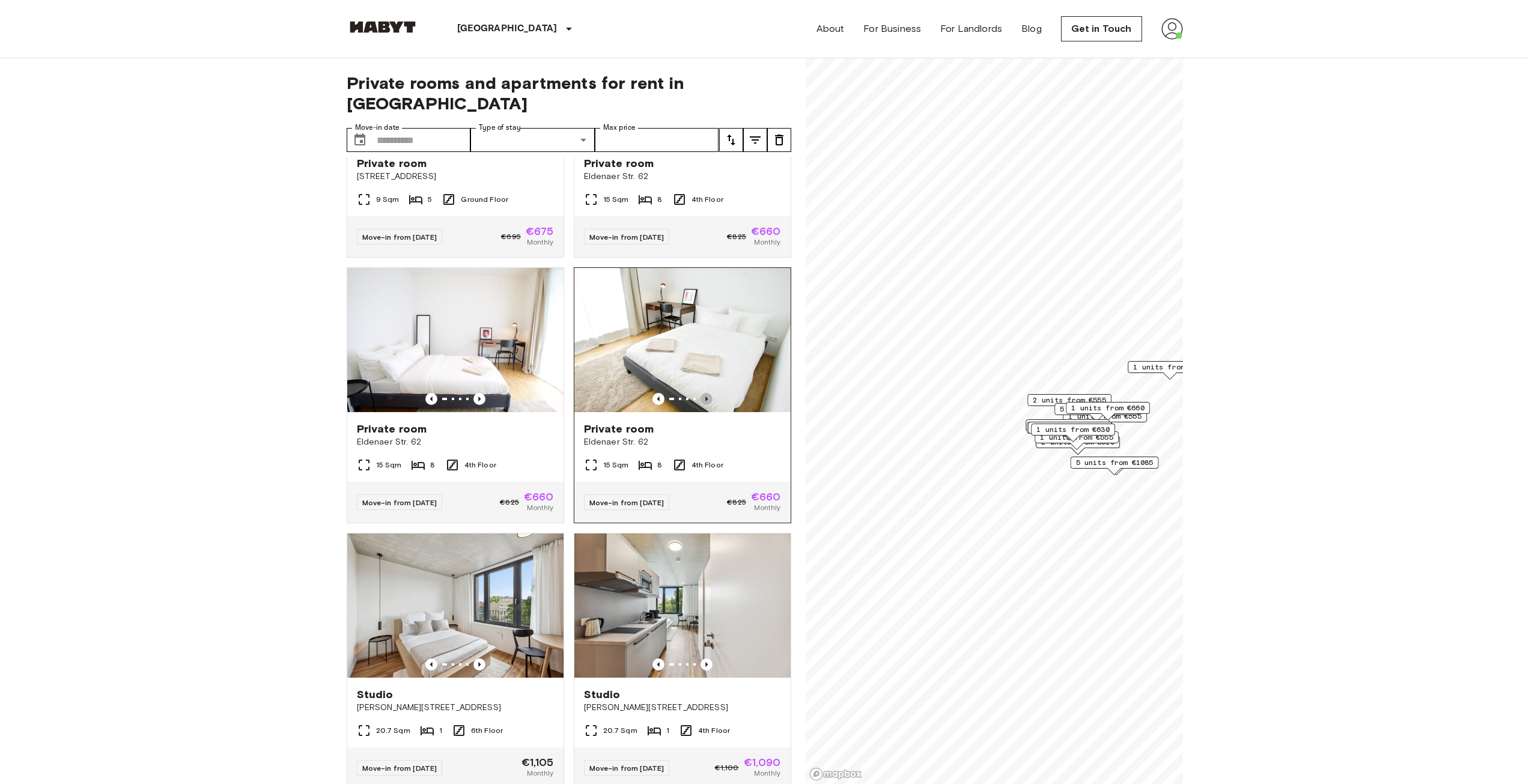
click at [704, 398] on icon "Previous image" at bounding box center [706, 399] width 12 height 12
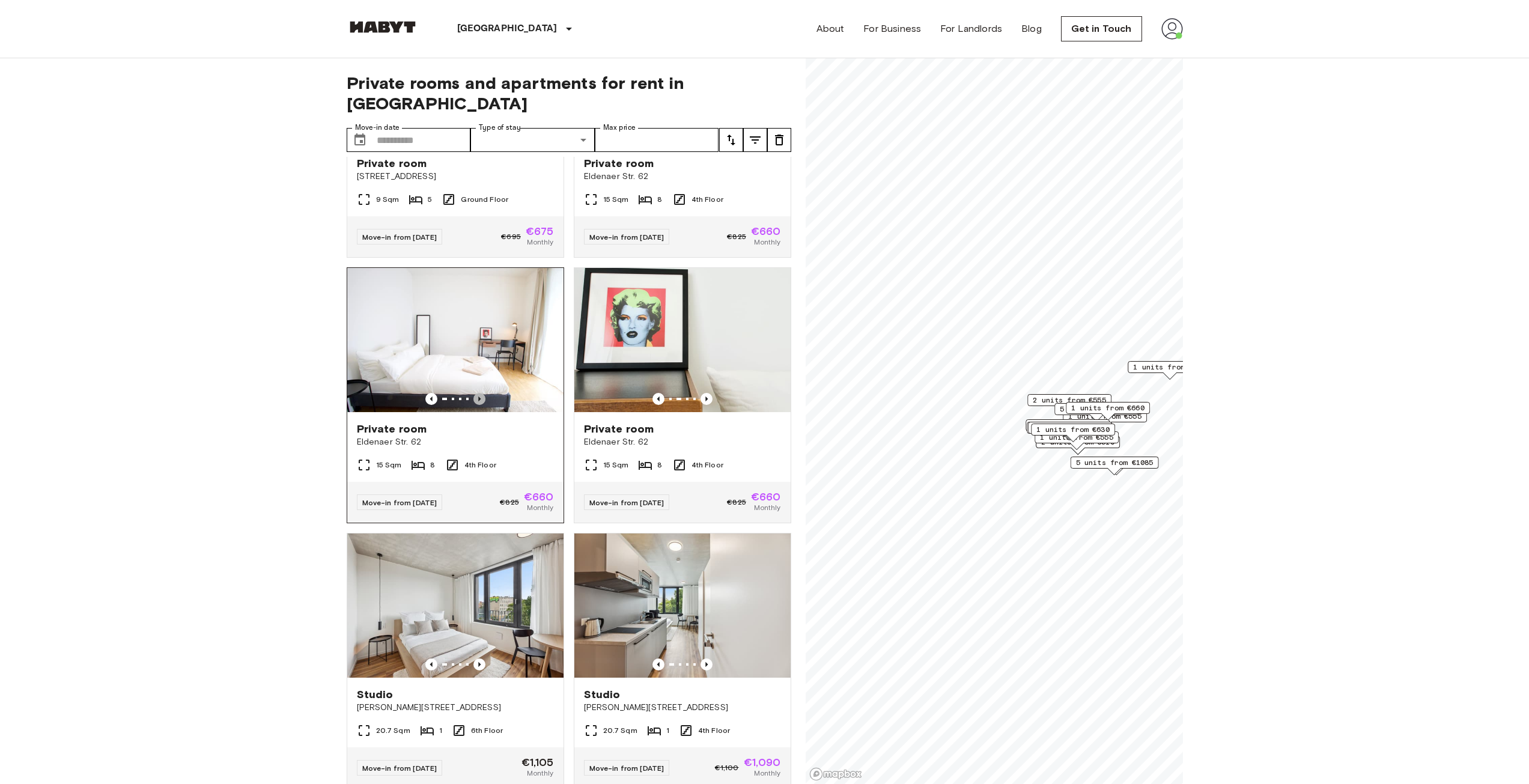
click at [479, 399] on icon "Previous image" at bounding box center [479, 399] width 12 height 12
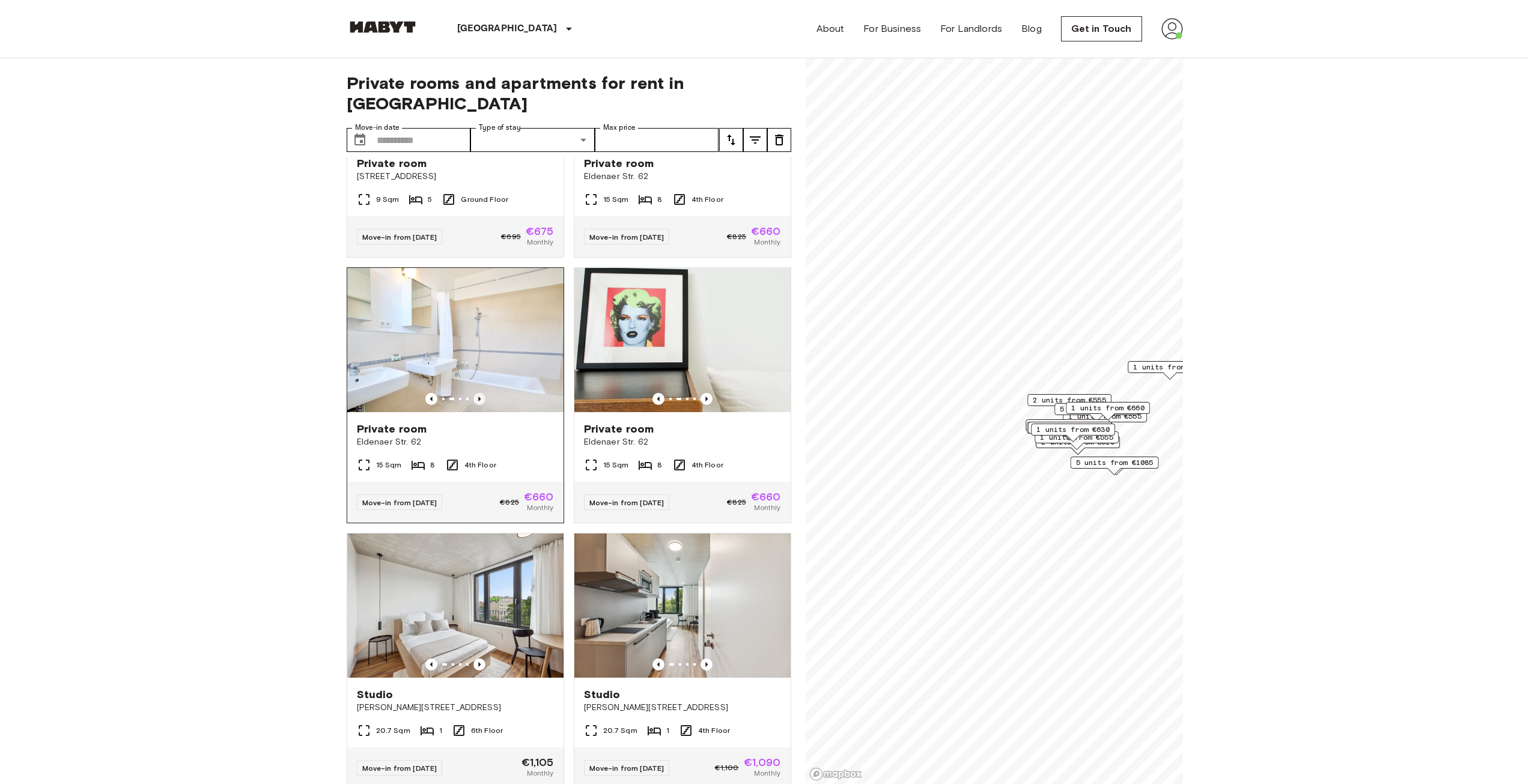
click at [479, 399] on icon "Previous image" at bounding box center [479, 399] width 12 height 12
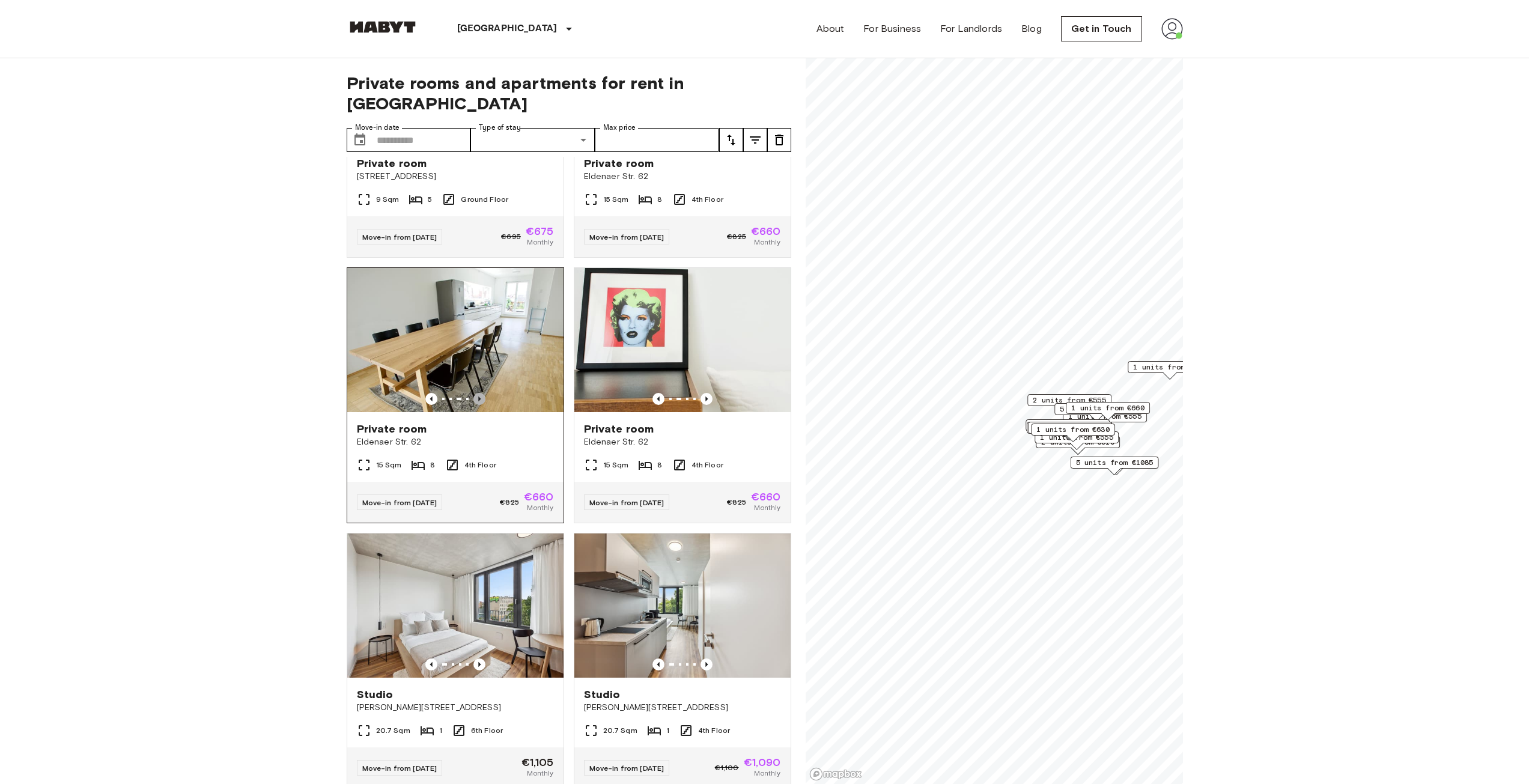
click at [479, 399] on icon "Previous image" at bounding box center [479, 399] width 12 height 12
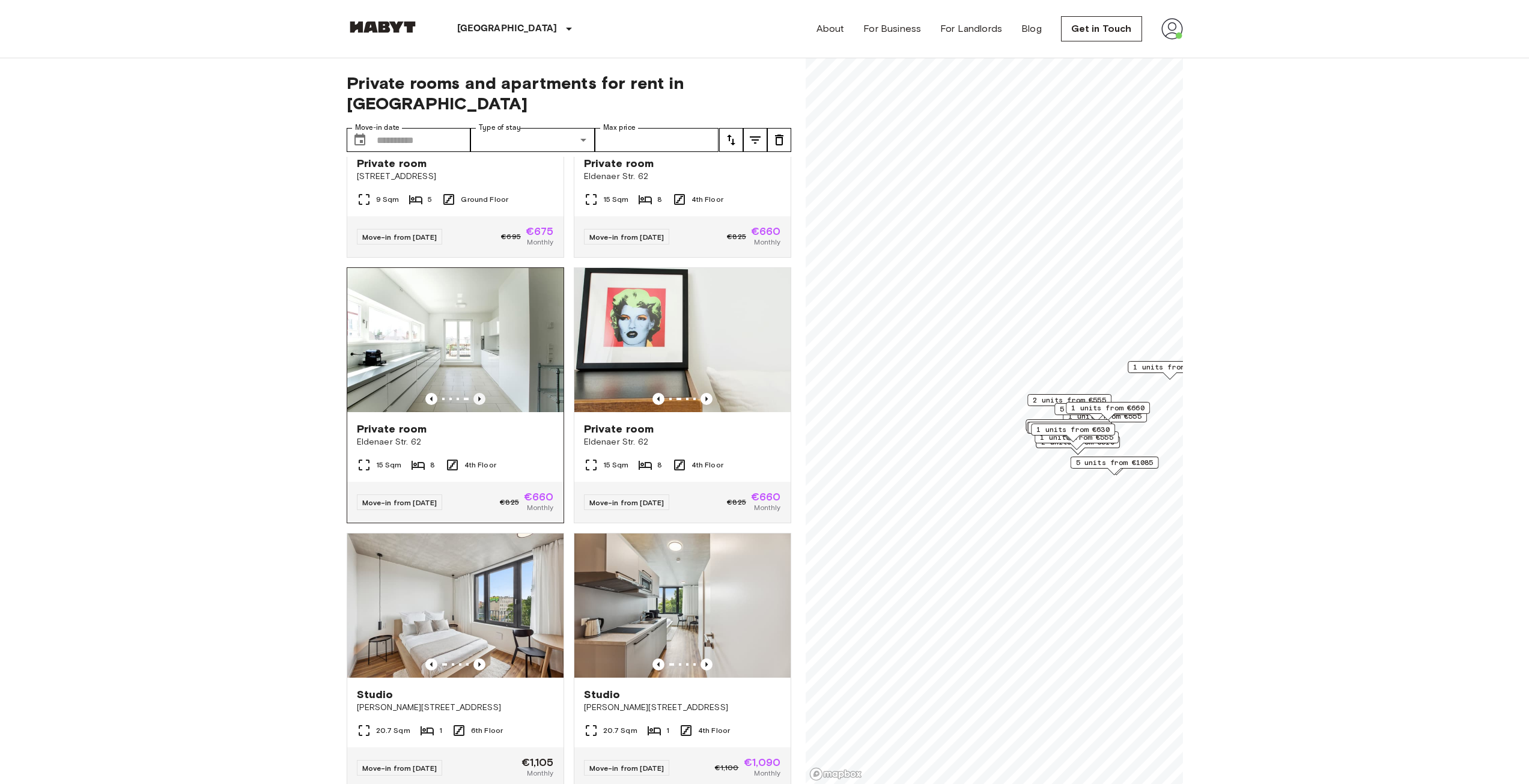
click at [479, 399] on icon "Previous image" at bounding box center [479, 399] width 12 height 12
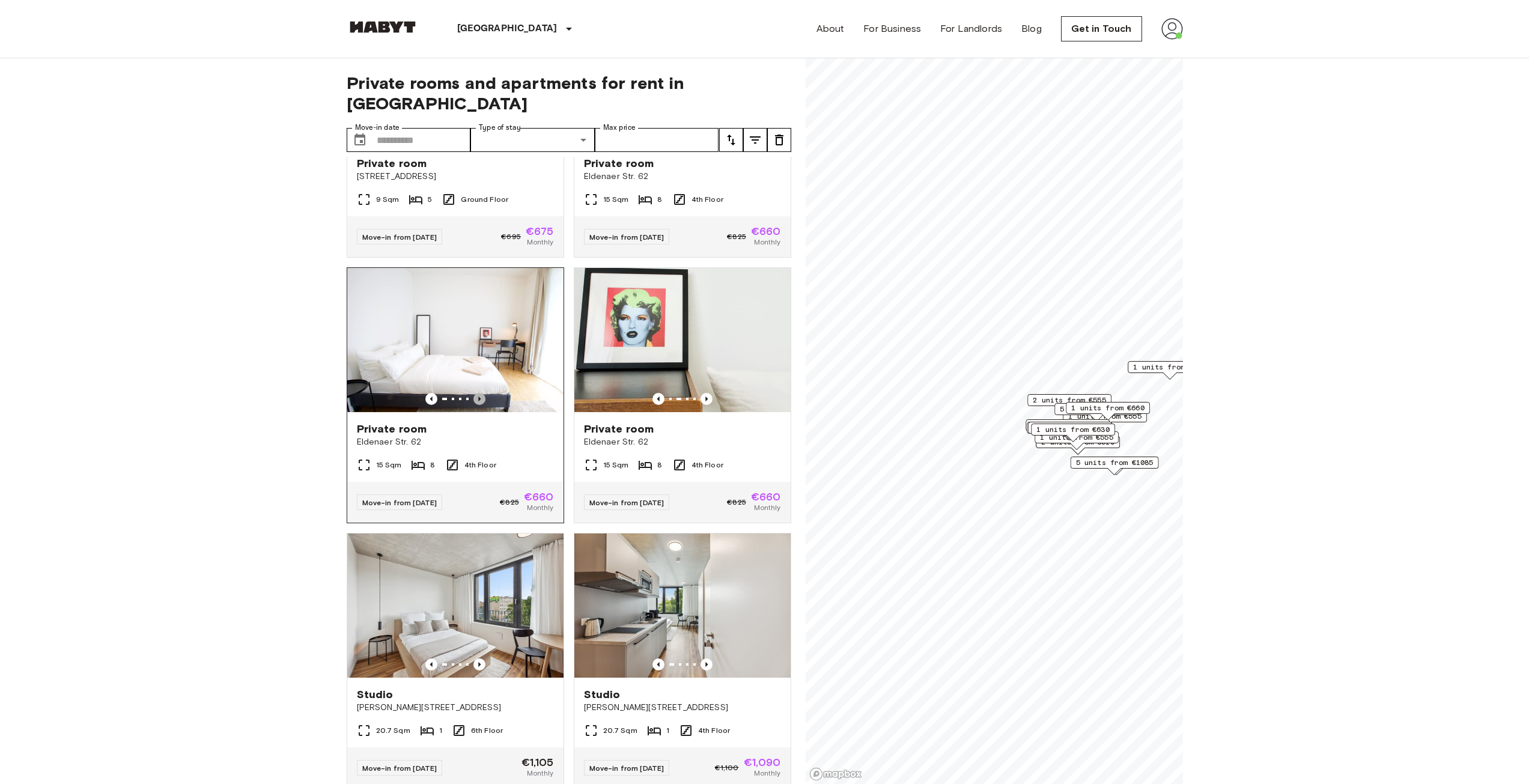
click at [479, 399] on icon "Previous image" at bounding box center [479, 399] width 12 height 12
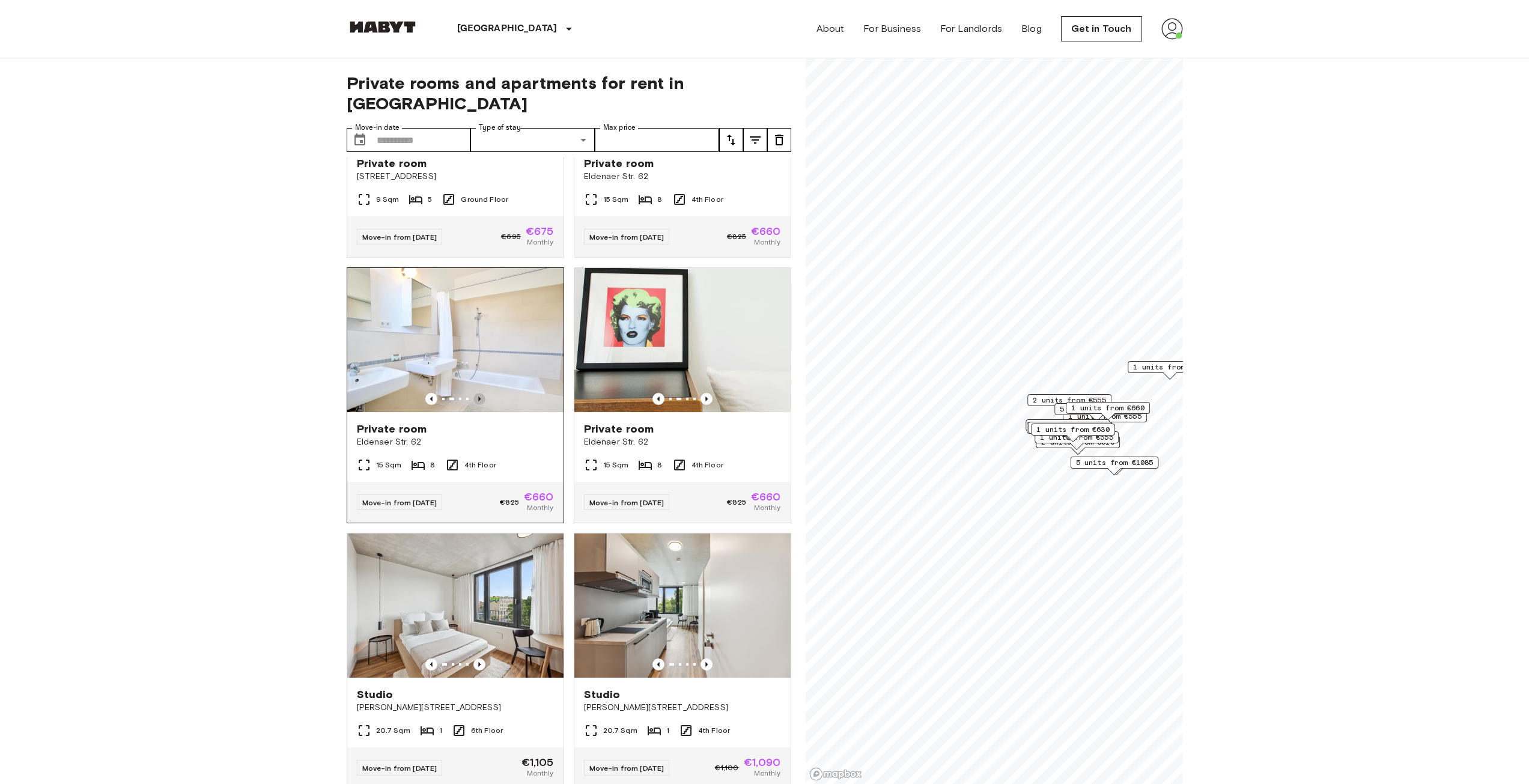
click at [479, 399] on icon "Previous image" at bounding box center [479, 399] width 12 height 12
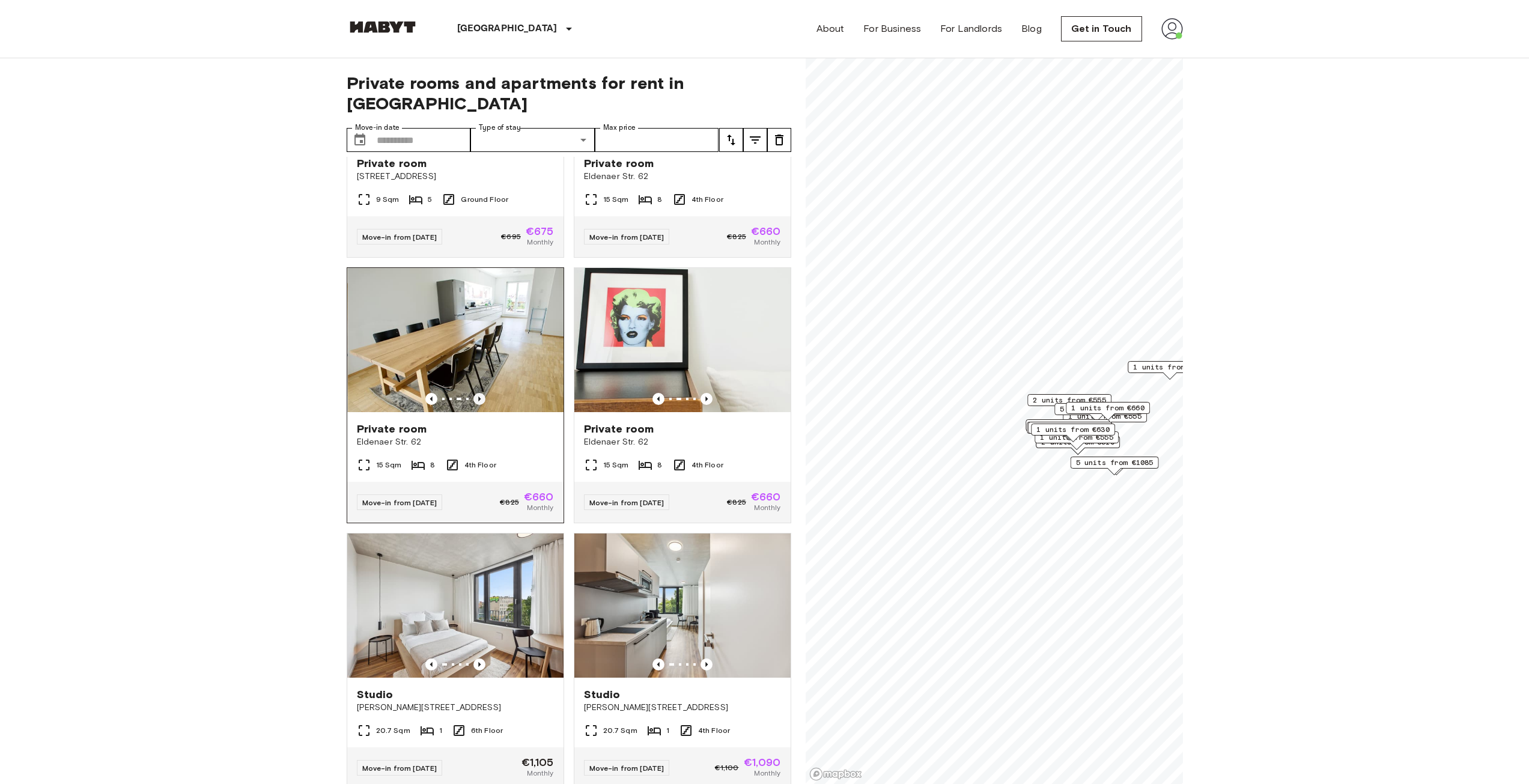
click at [479, 399] on icon "Previous image" at bounding box center [479, 399] width 12 height 12
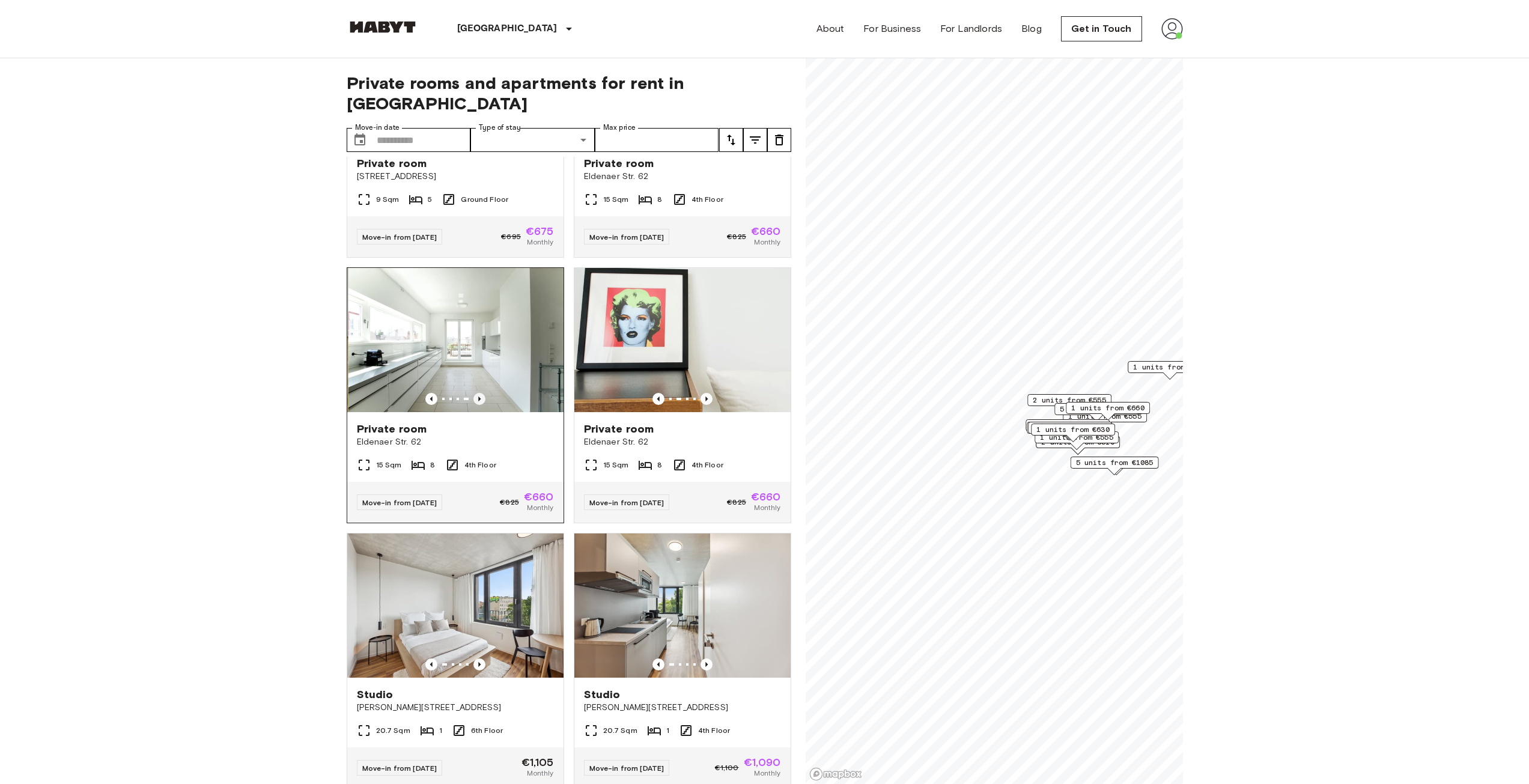
click at [479, 399] on icon "Previous image" at bounding box center [479, 399] width 12 height 12
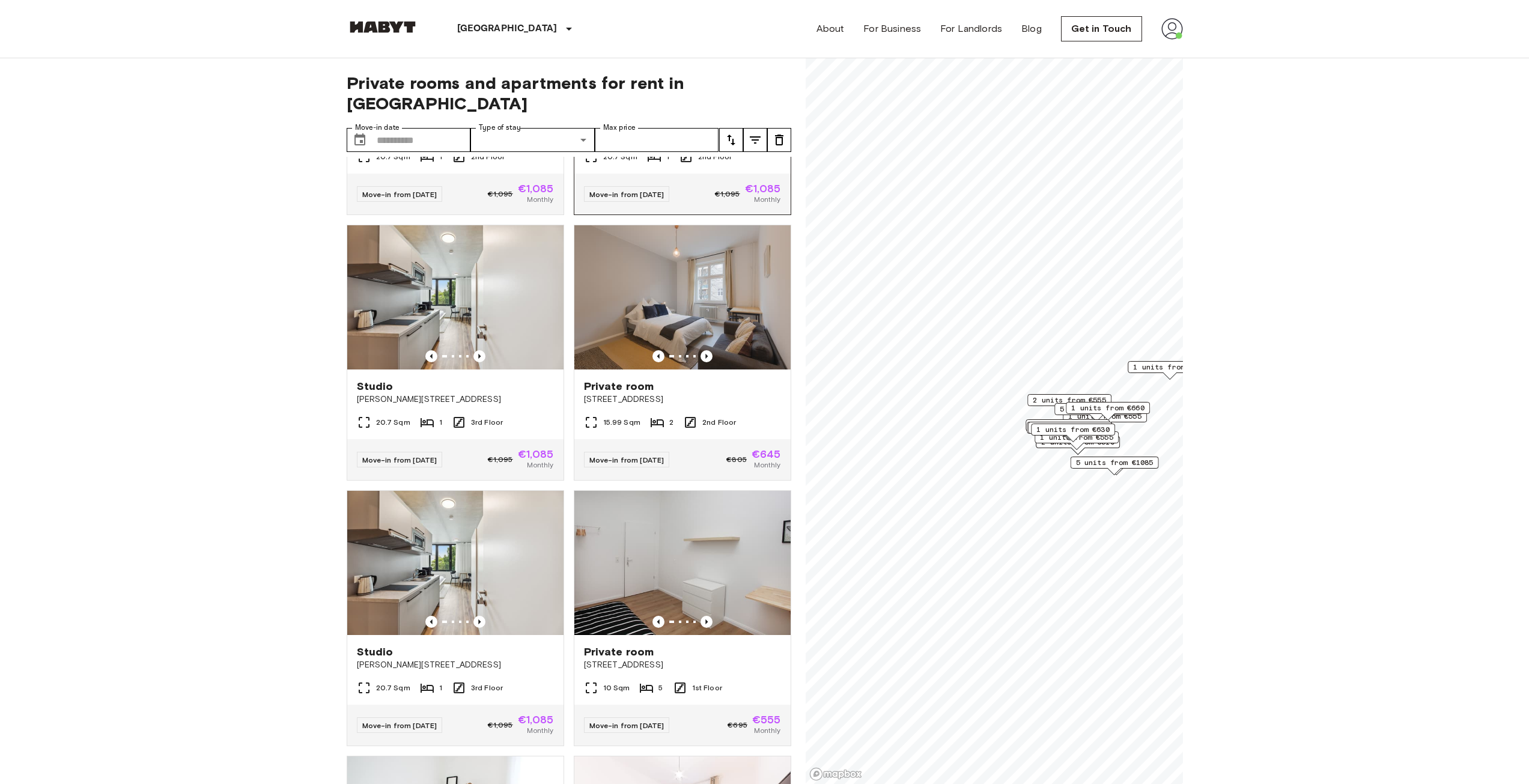
scroll to position [2880, 0]
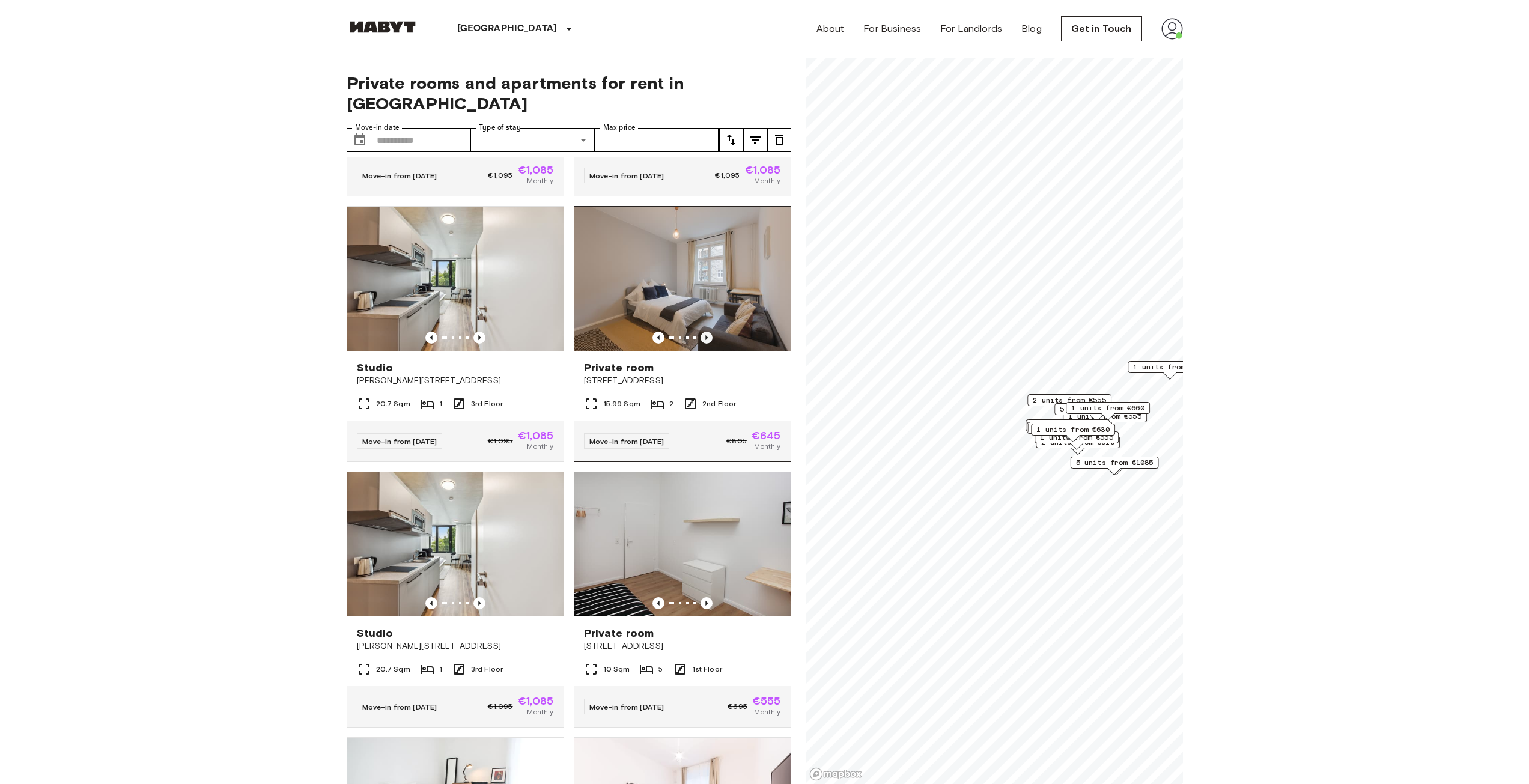
click at [700, 344] on icon "Previous image" at bounding box center [706, 338] width 12 height 12
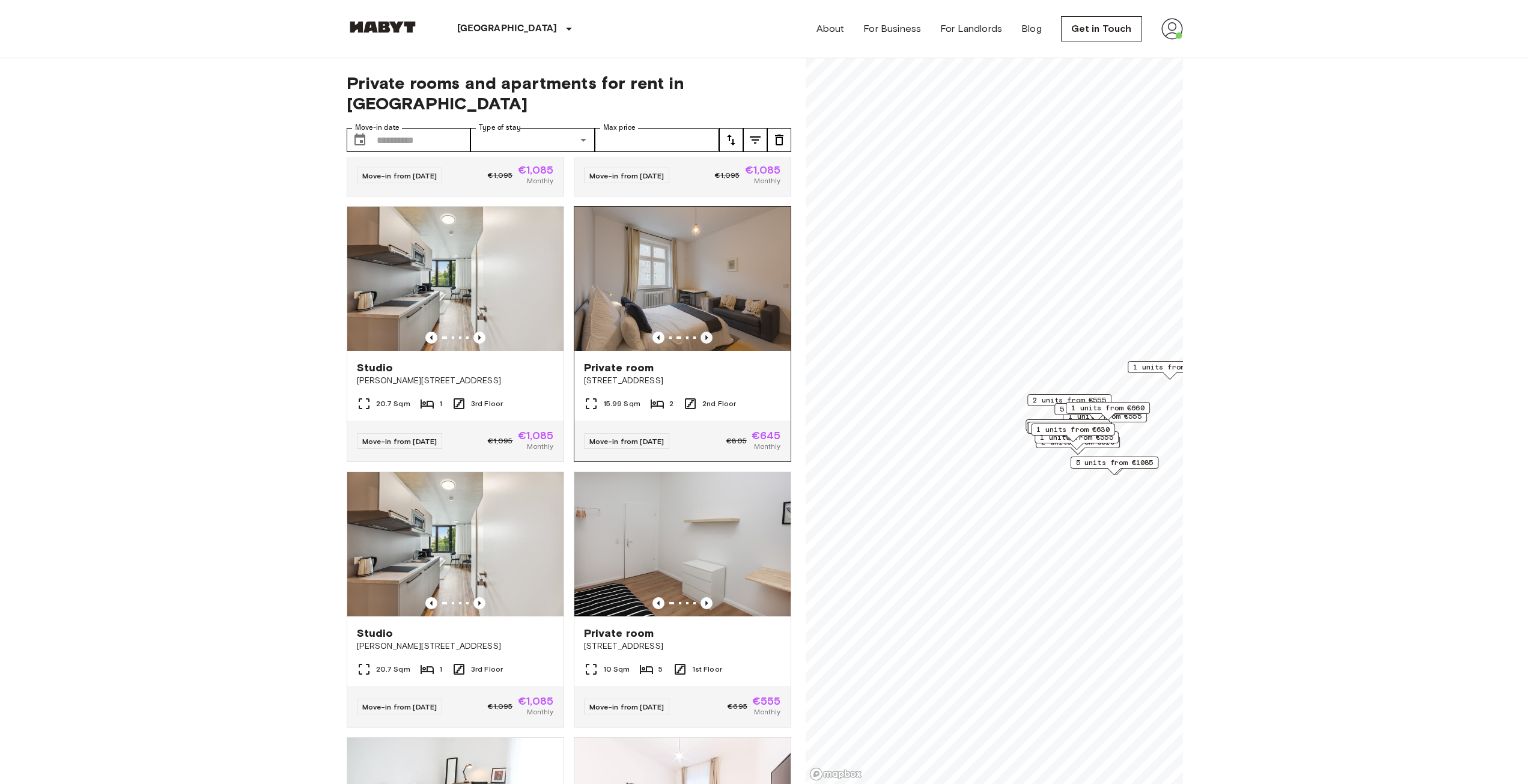
click at [700, 344] on icon "Previous image" at bounding box center [706, 338] width 12 height 12
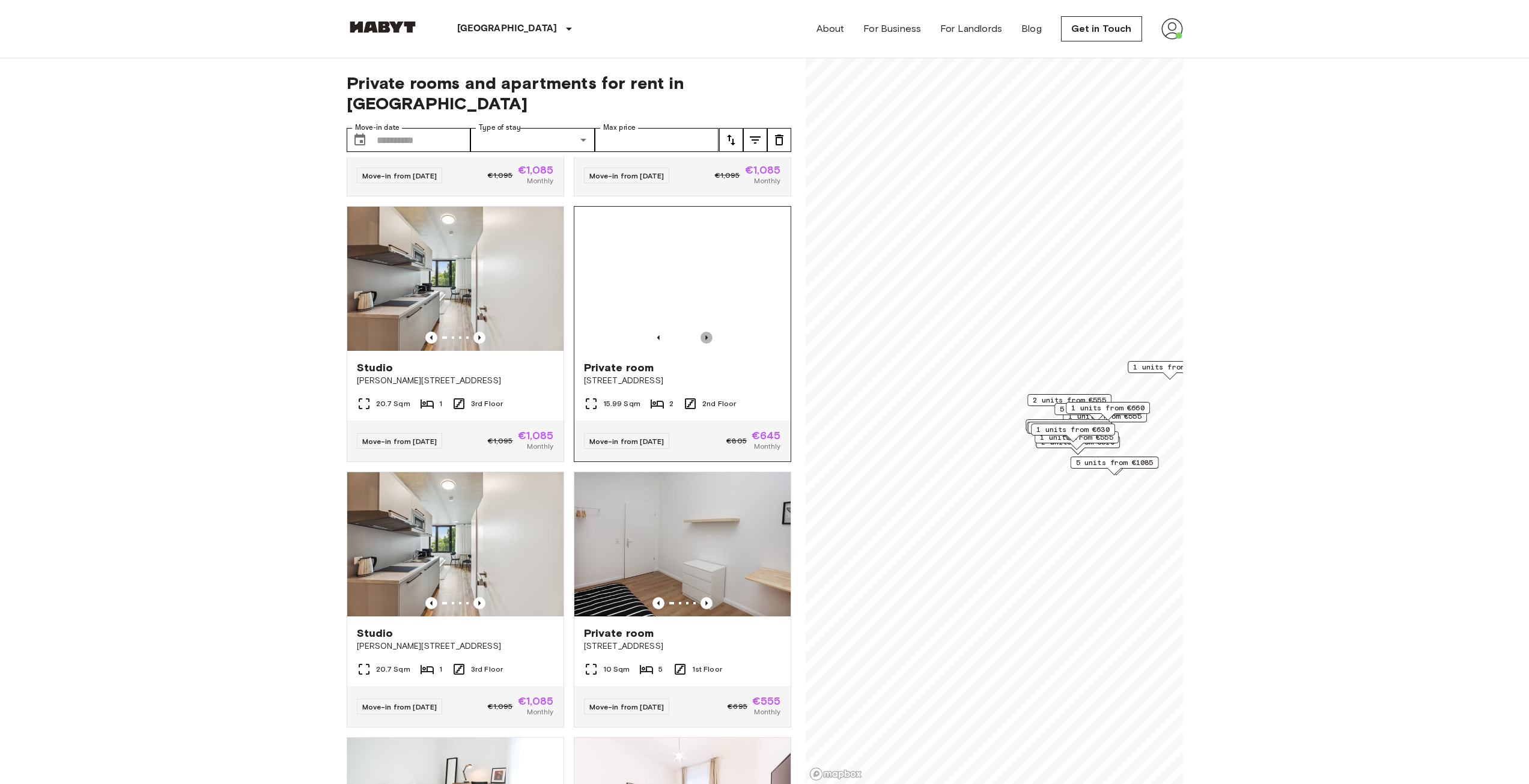
click at [700, 344] on icon "Previous image" at bounding box center [706, 338] width 12 height 12
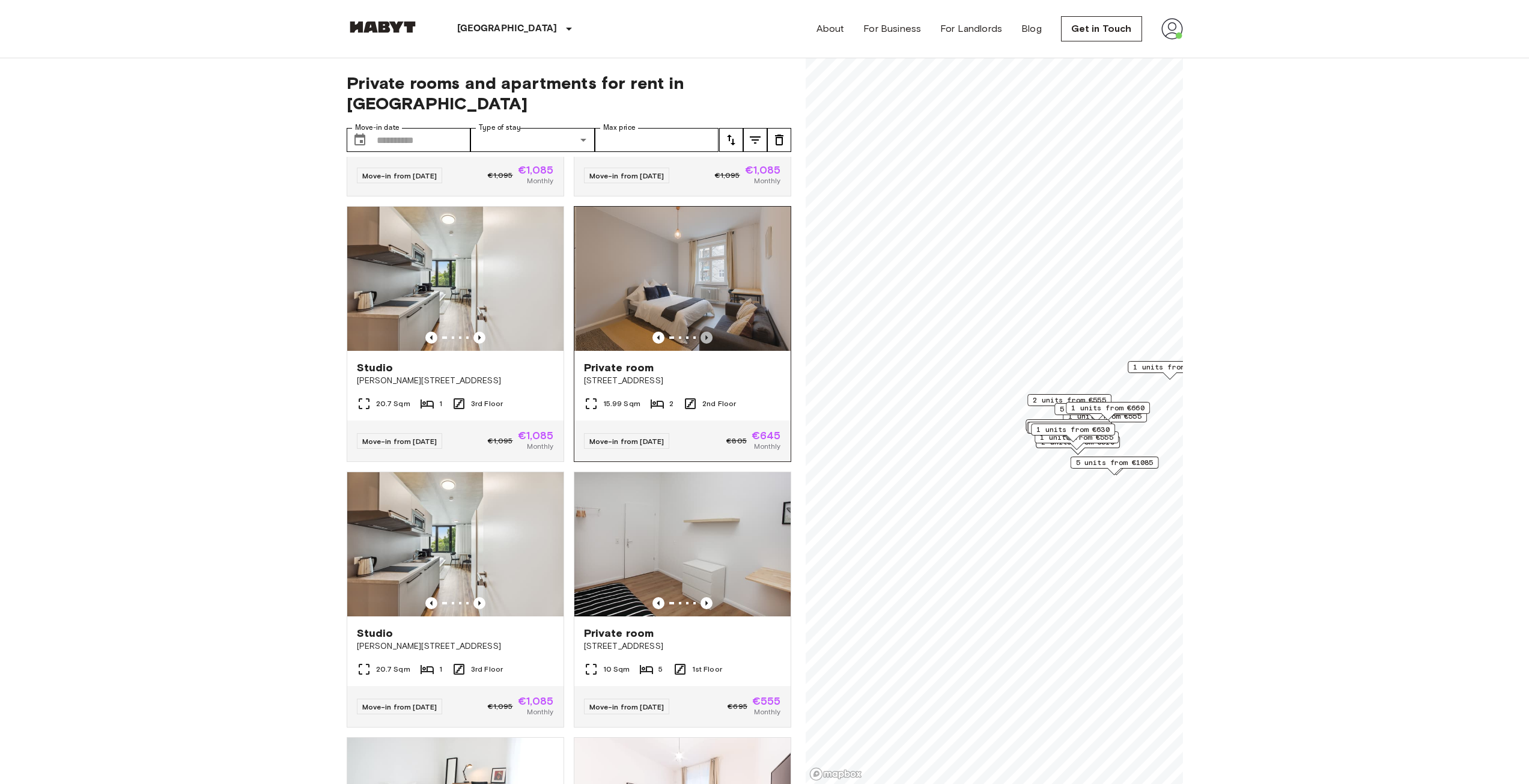
click at [700, 344] on icon "Previous image" at bounding box center [706, 338] width 12 height 12
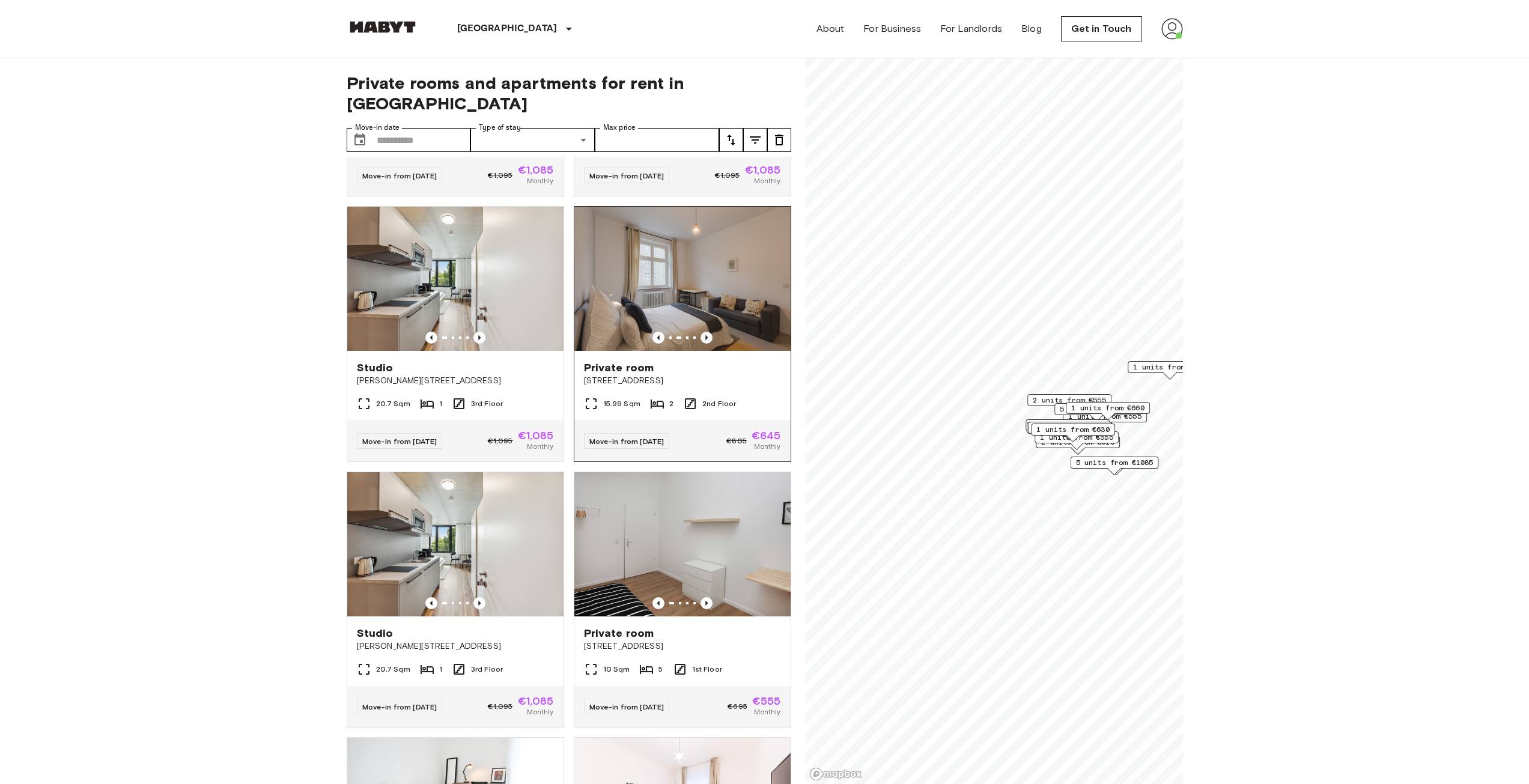
click at [700, 344] on icon "Previous image" at bounding box center [706, 338] width 12 height 12
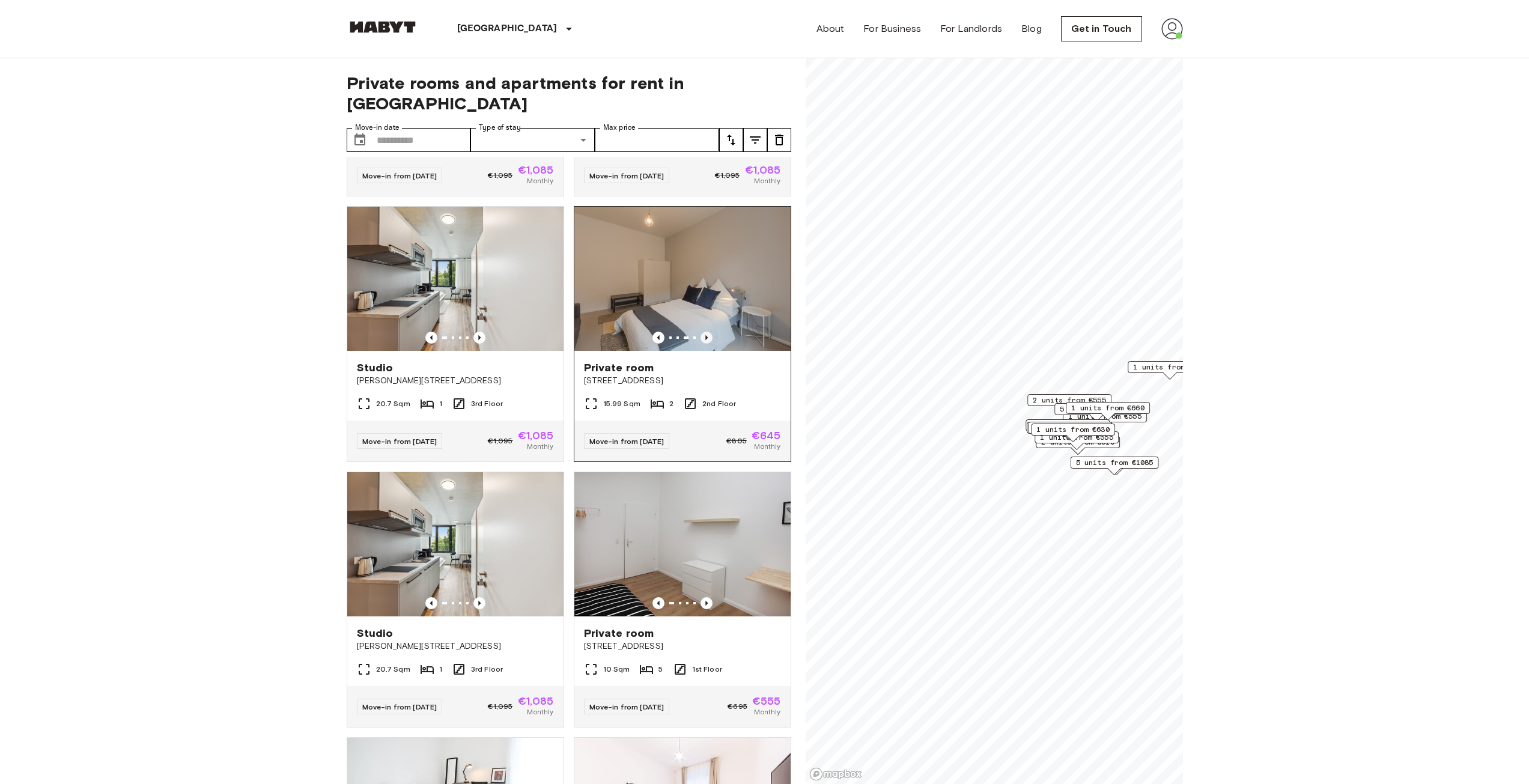
click at [700, 344] on icon "Previous image" at bounding box center [706, 338] width 12 height 12
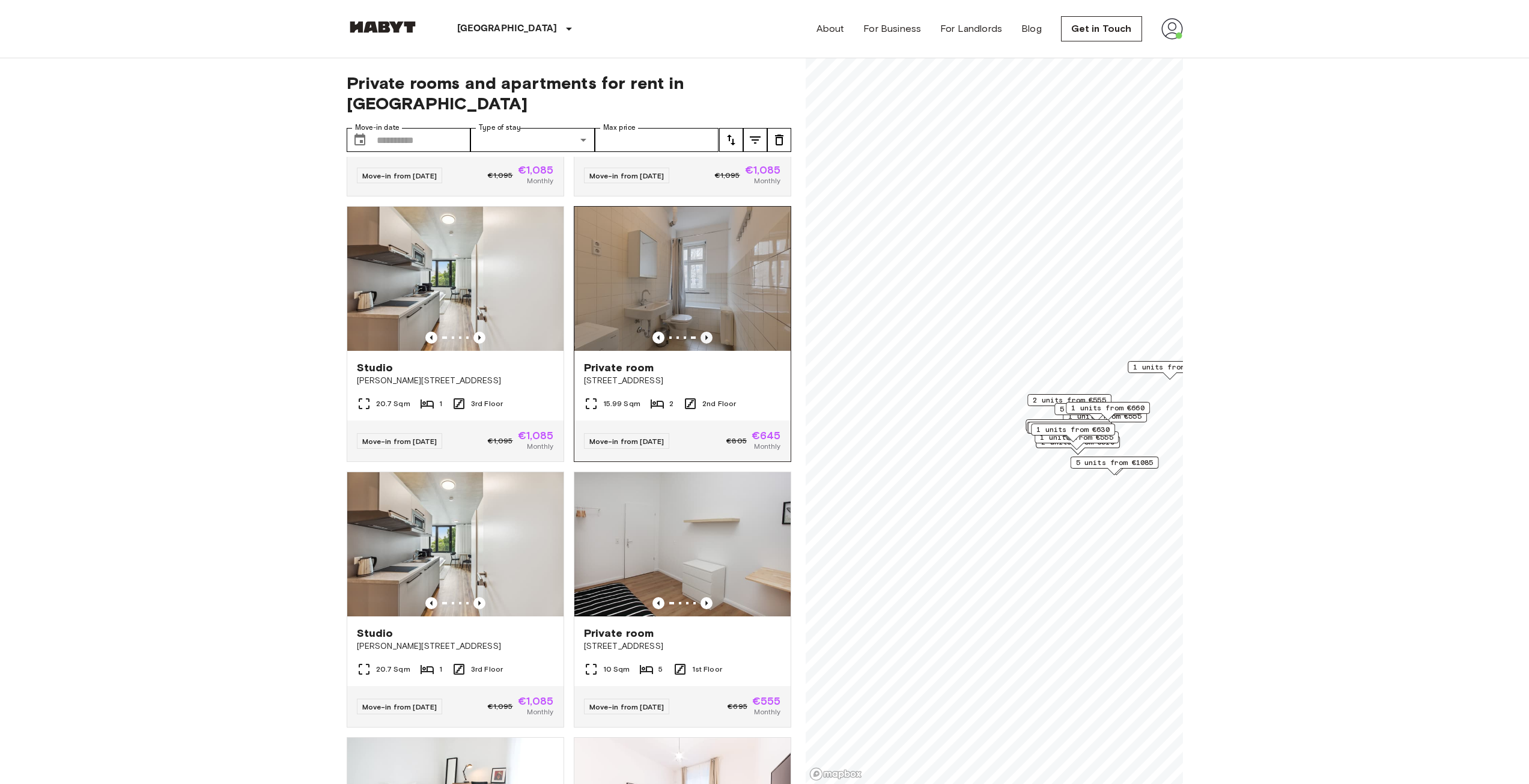
click at [700, 344] on icon "Previous image" at bounding box center [706, 338] width 12 height 12
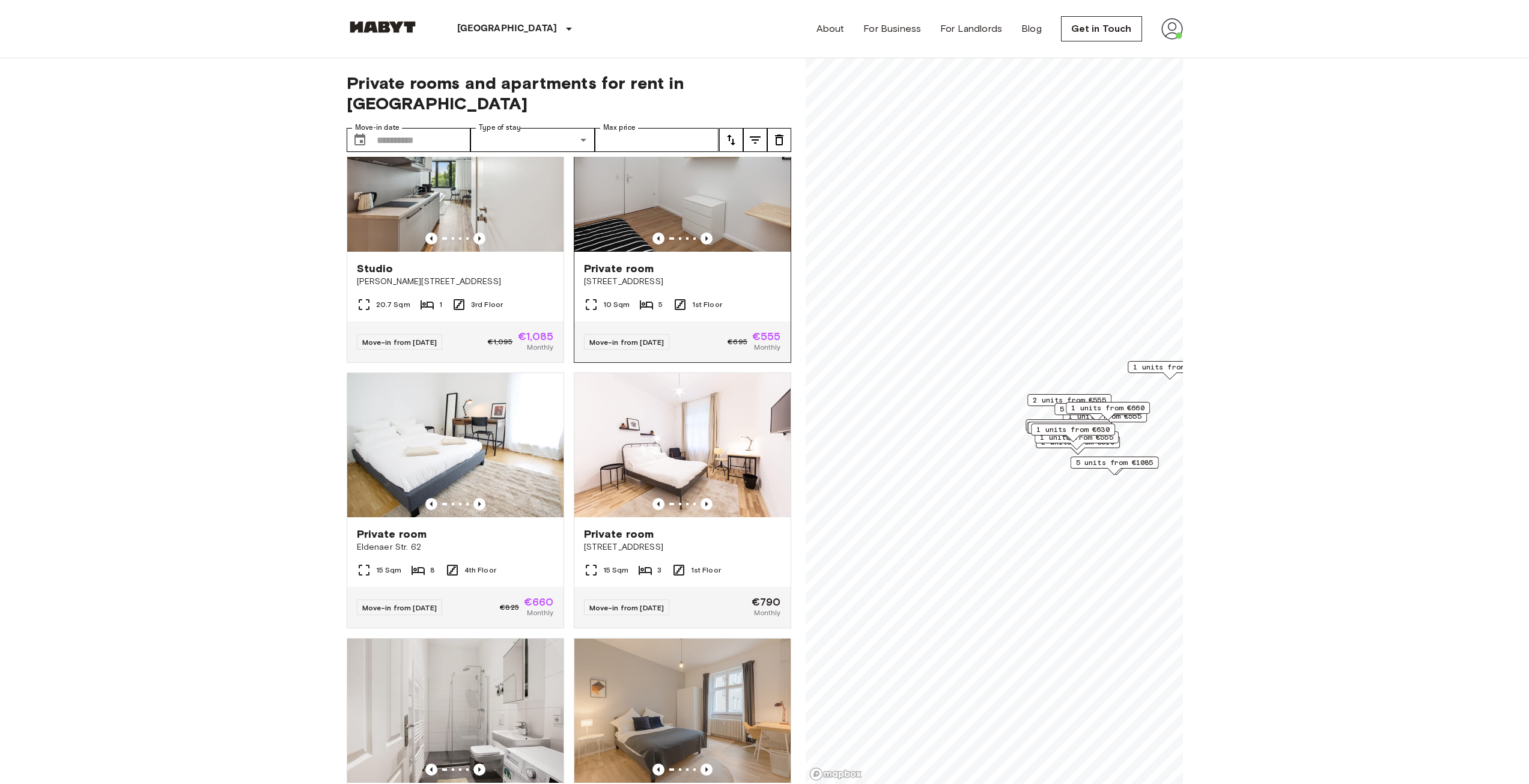
scroll to position [3241, 0]
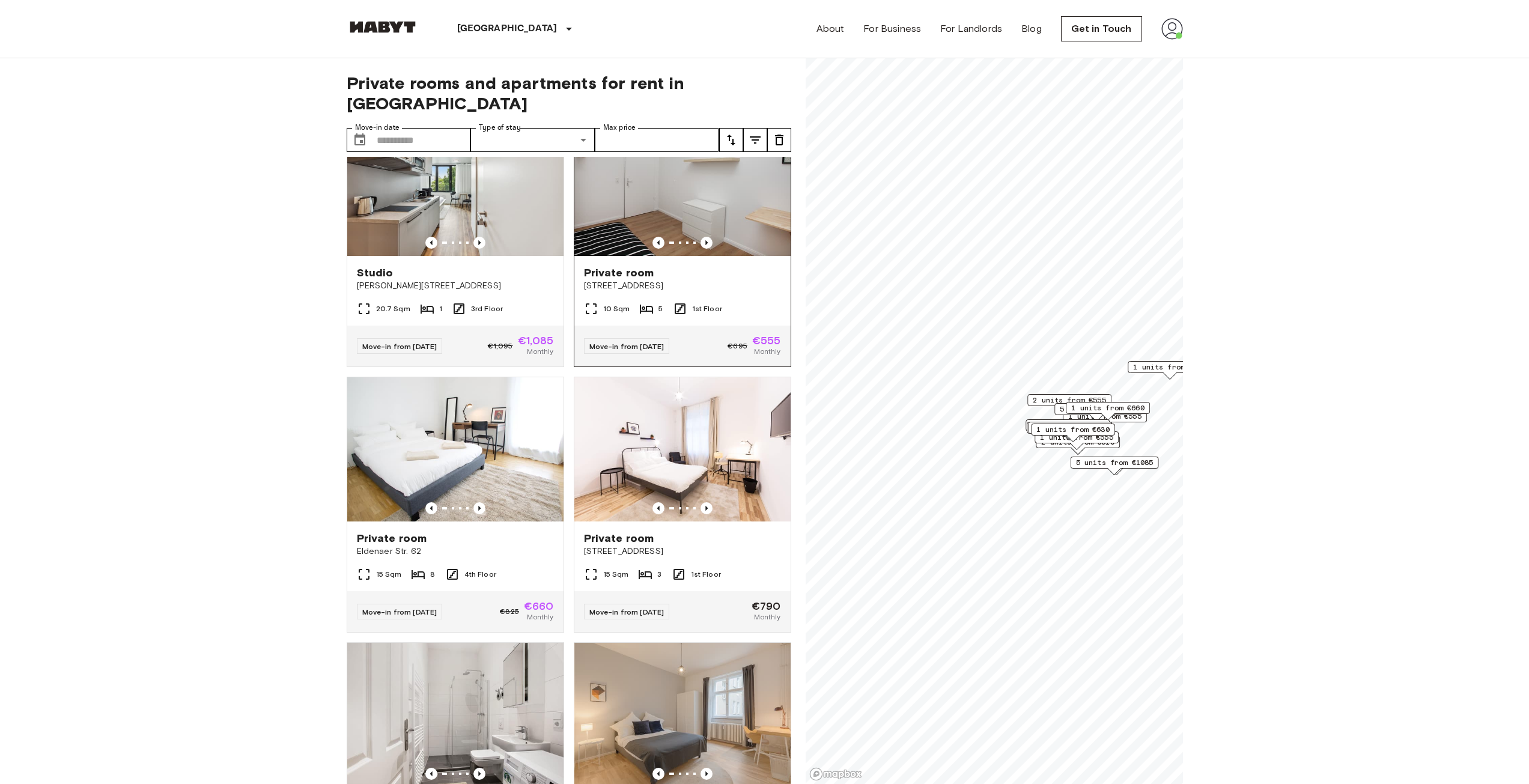
click at [711, 249] on div at bounding box center [682, 243] width 216 height 12
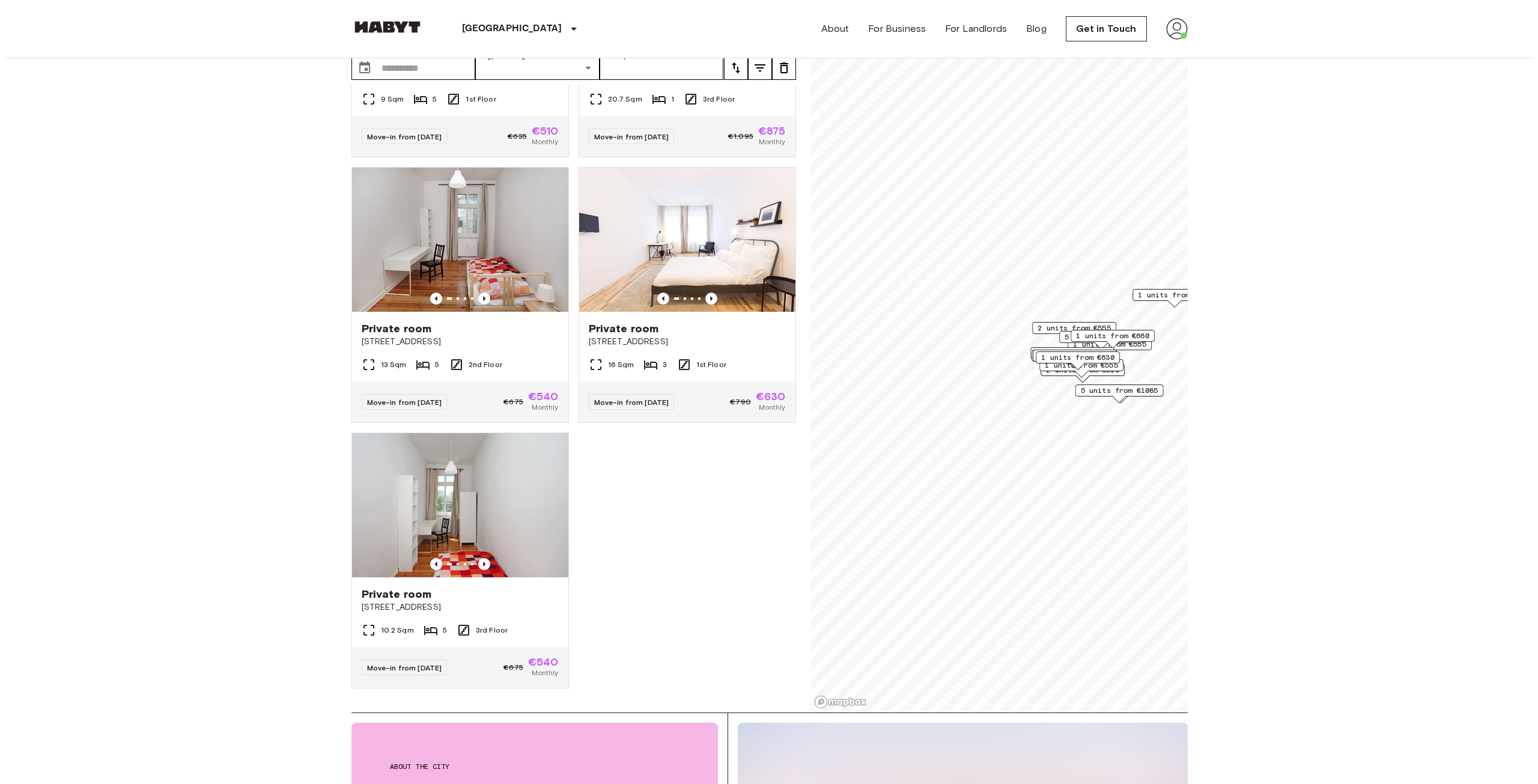
scroll to position [0, 0]
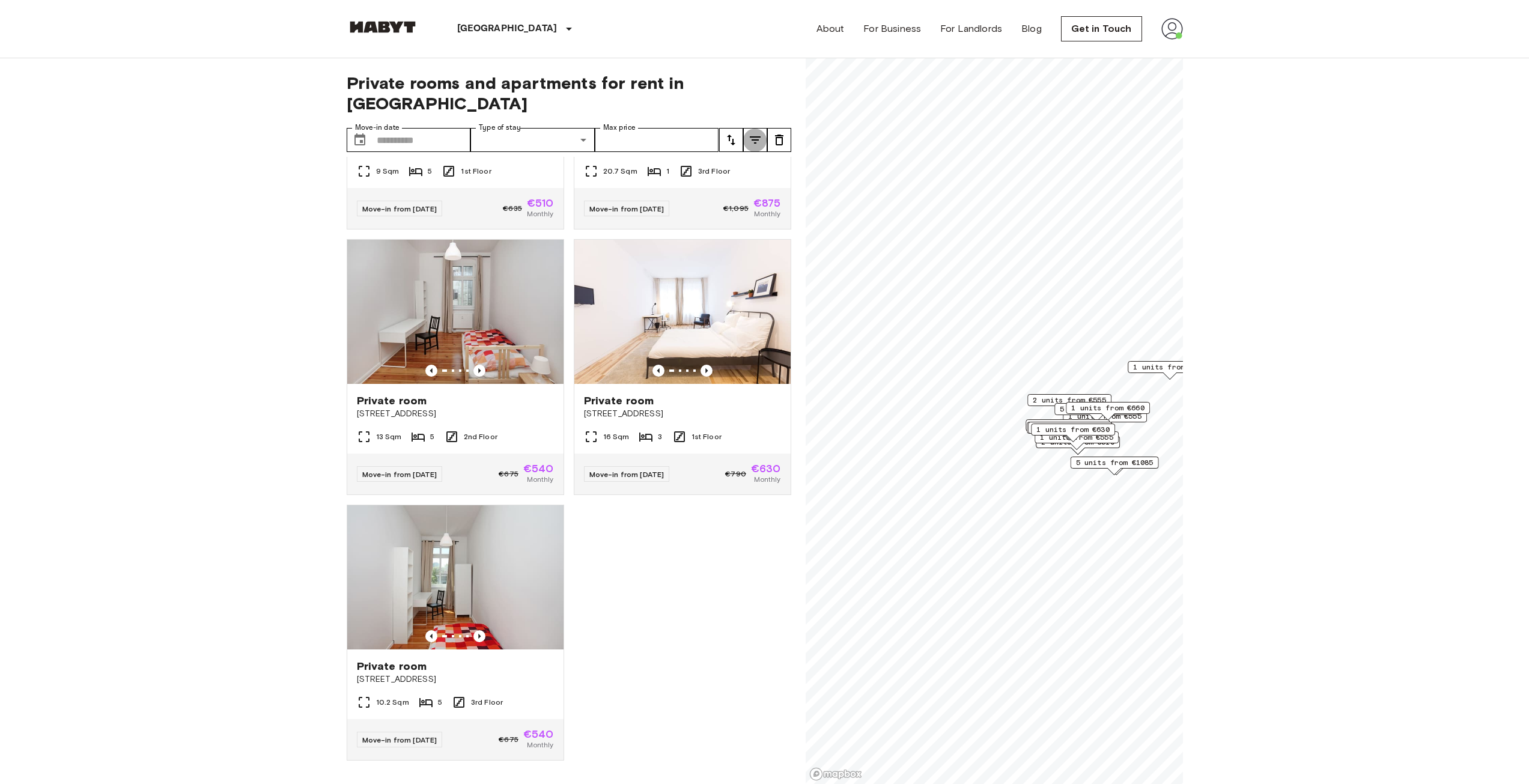
click at [751, 132] on icon "tune" at bounding box center [755, 139] width 15 height 15
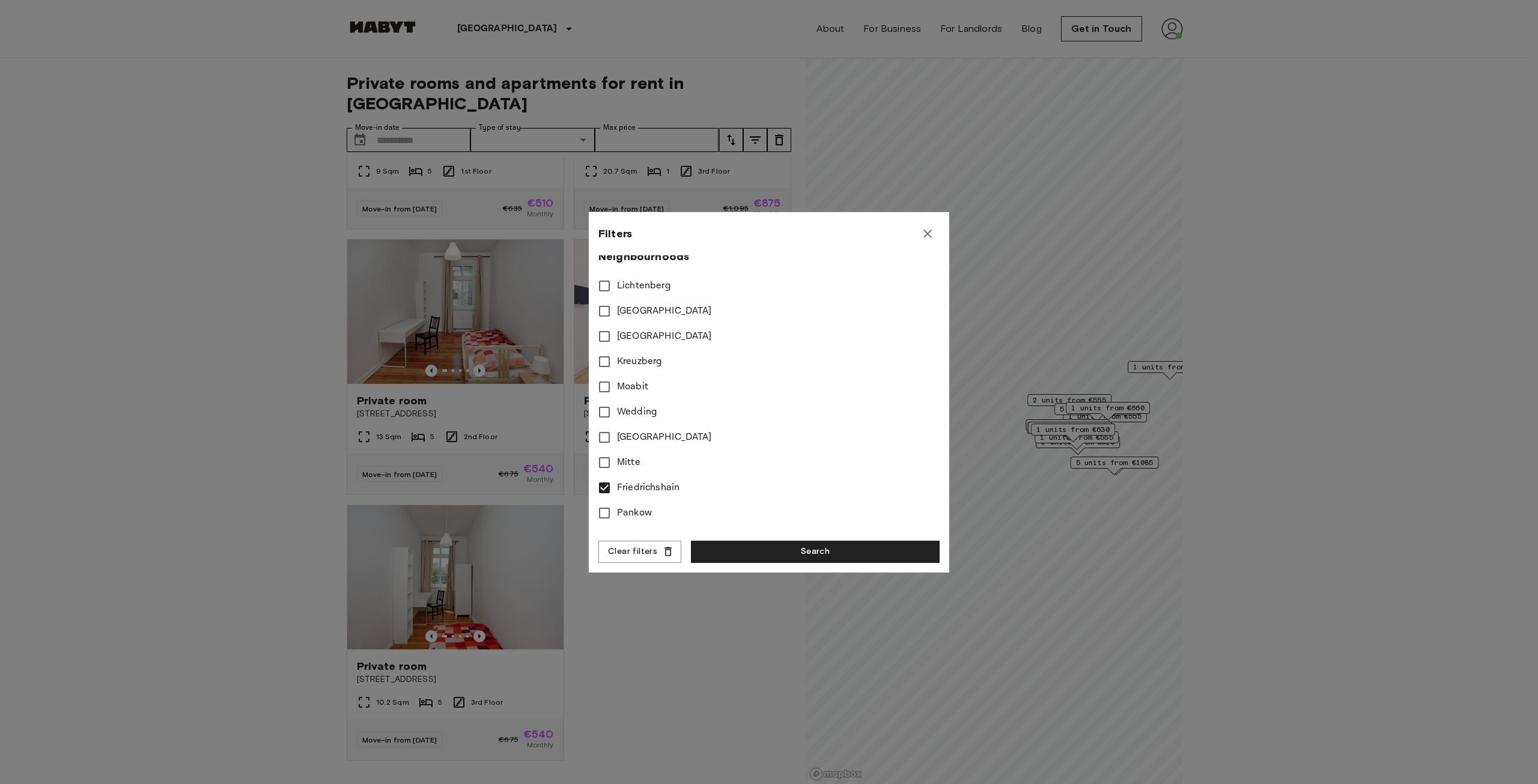
scroll to position [360, 0]
type input "****"
type input "**"
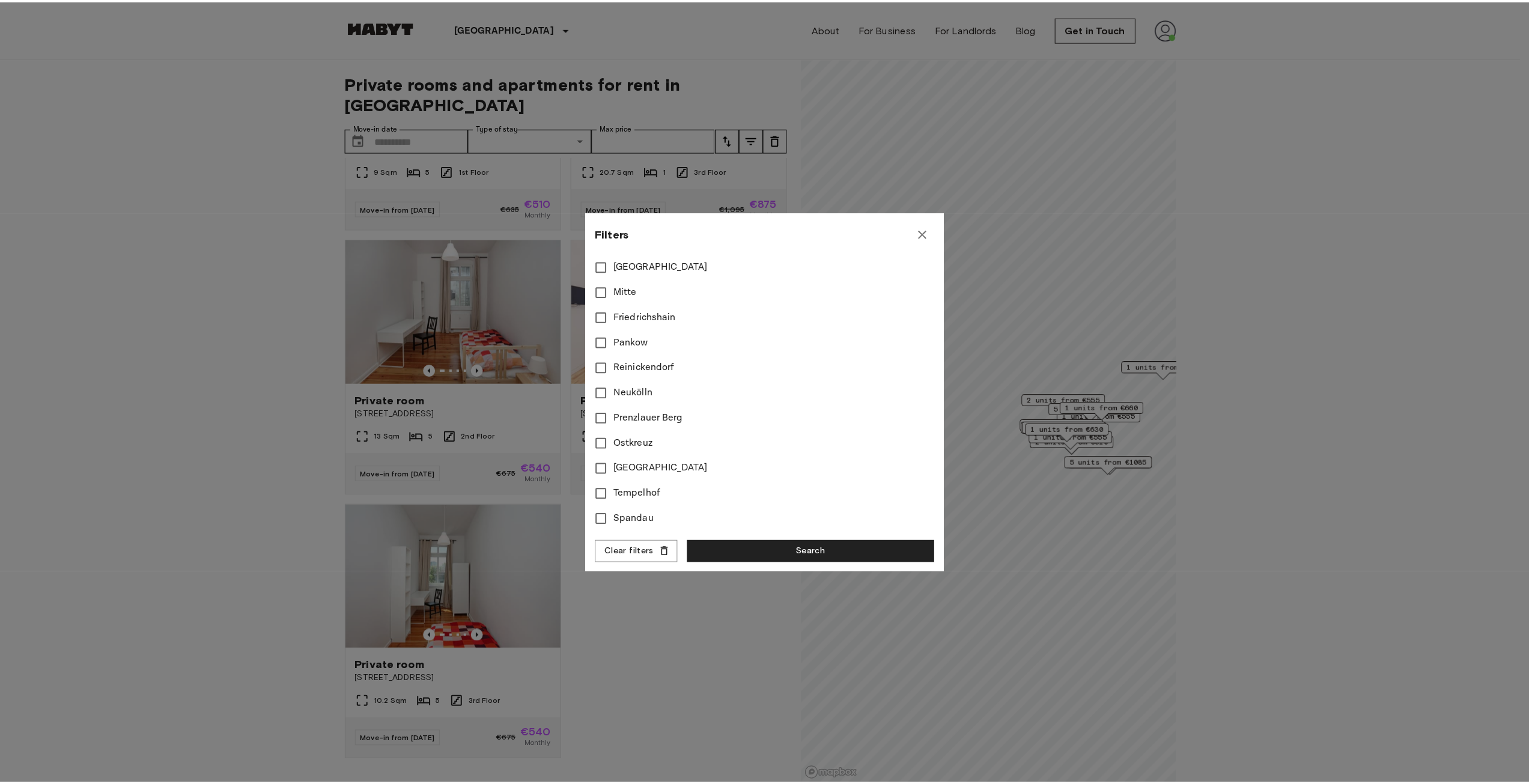
scroll to position [527, 0]
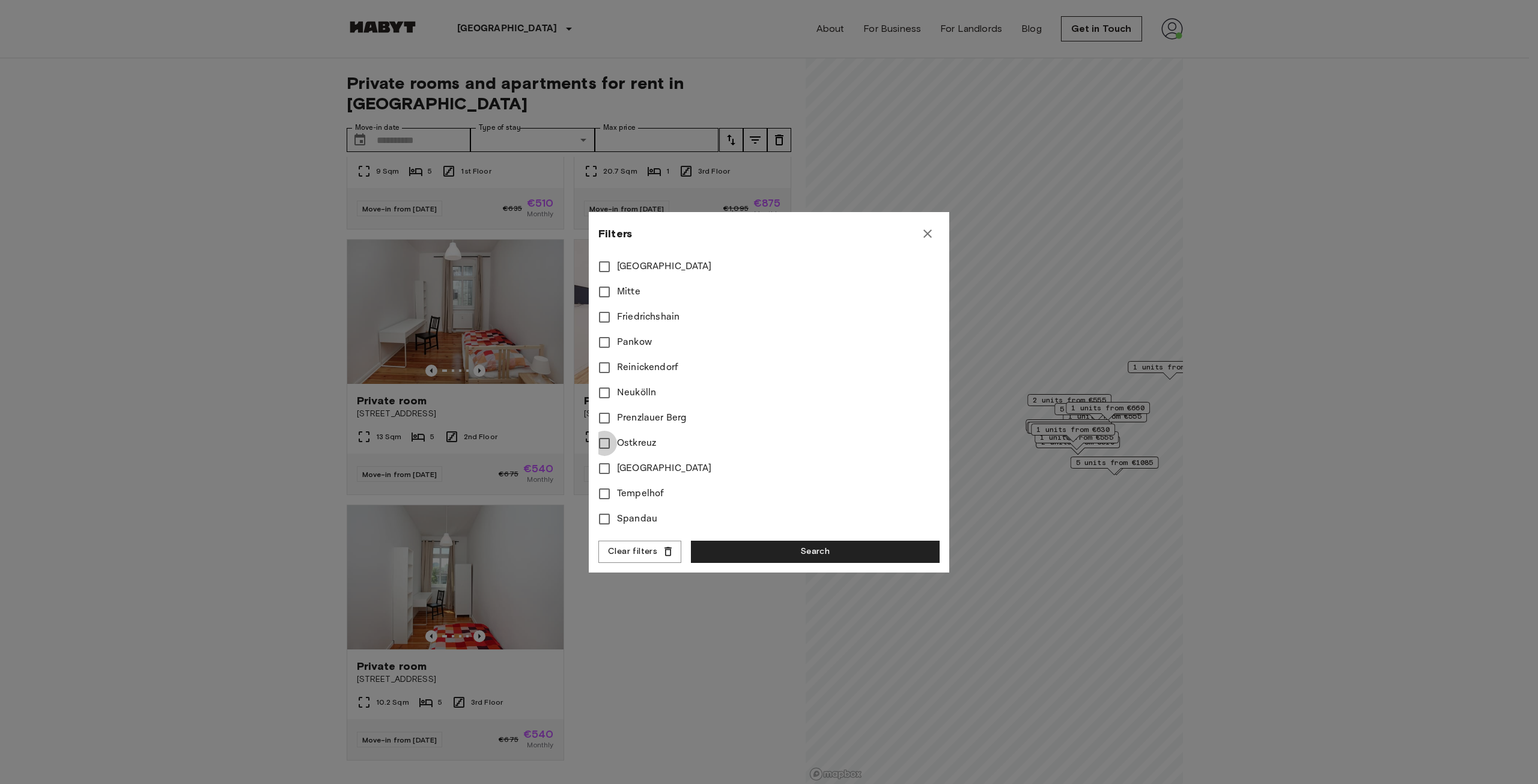
type input "****"
type input "**"
click at [768, 556] on button "Search" at bounding box center [815, 551] width 249 height 23
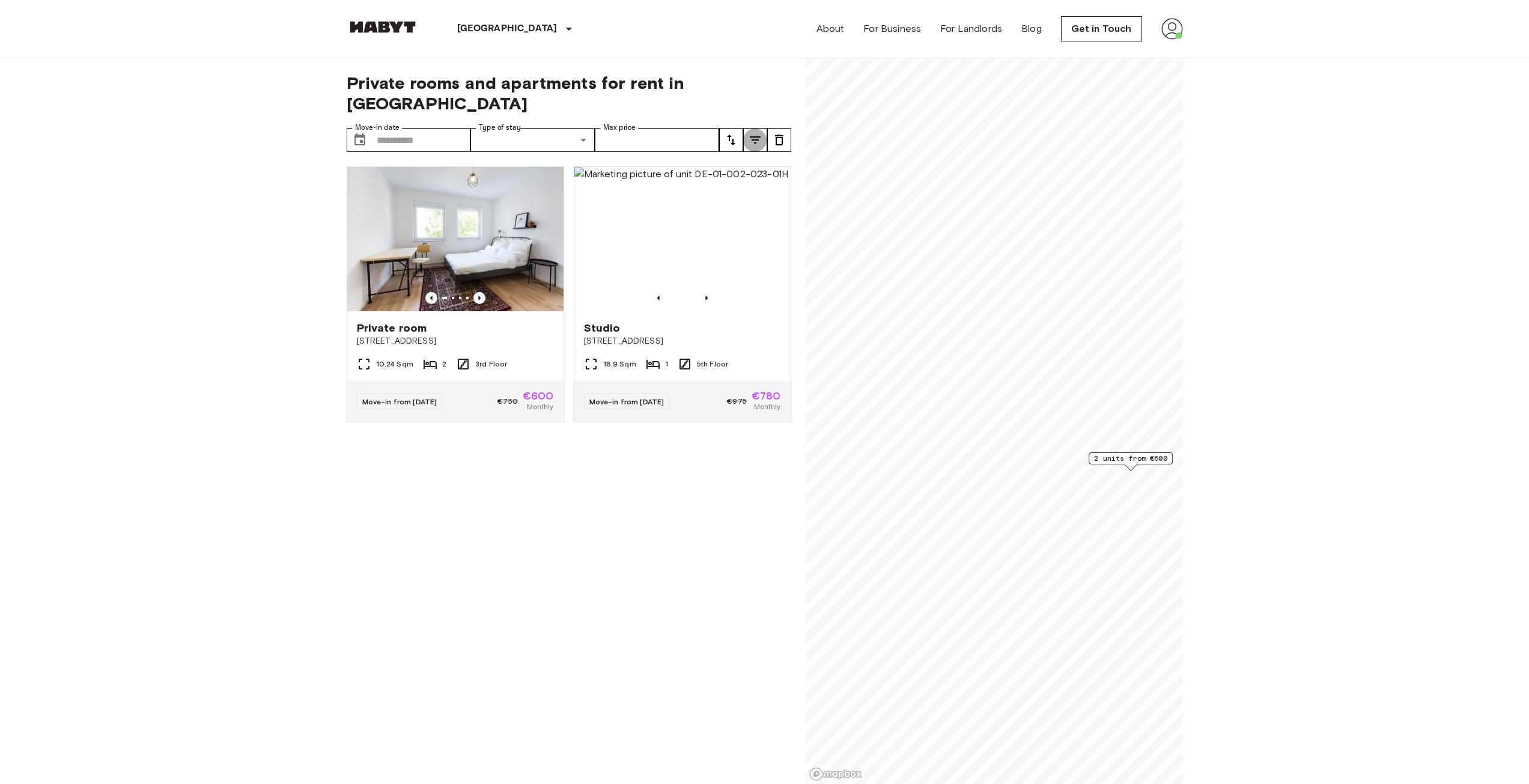
click at [754, 136] on icon "tune" at bounding box center [755, 139] width 11 height 7
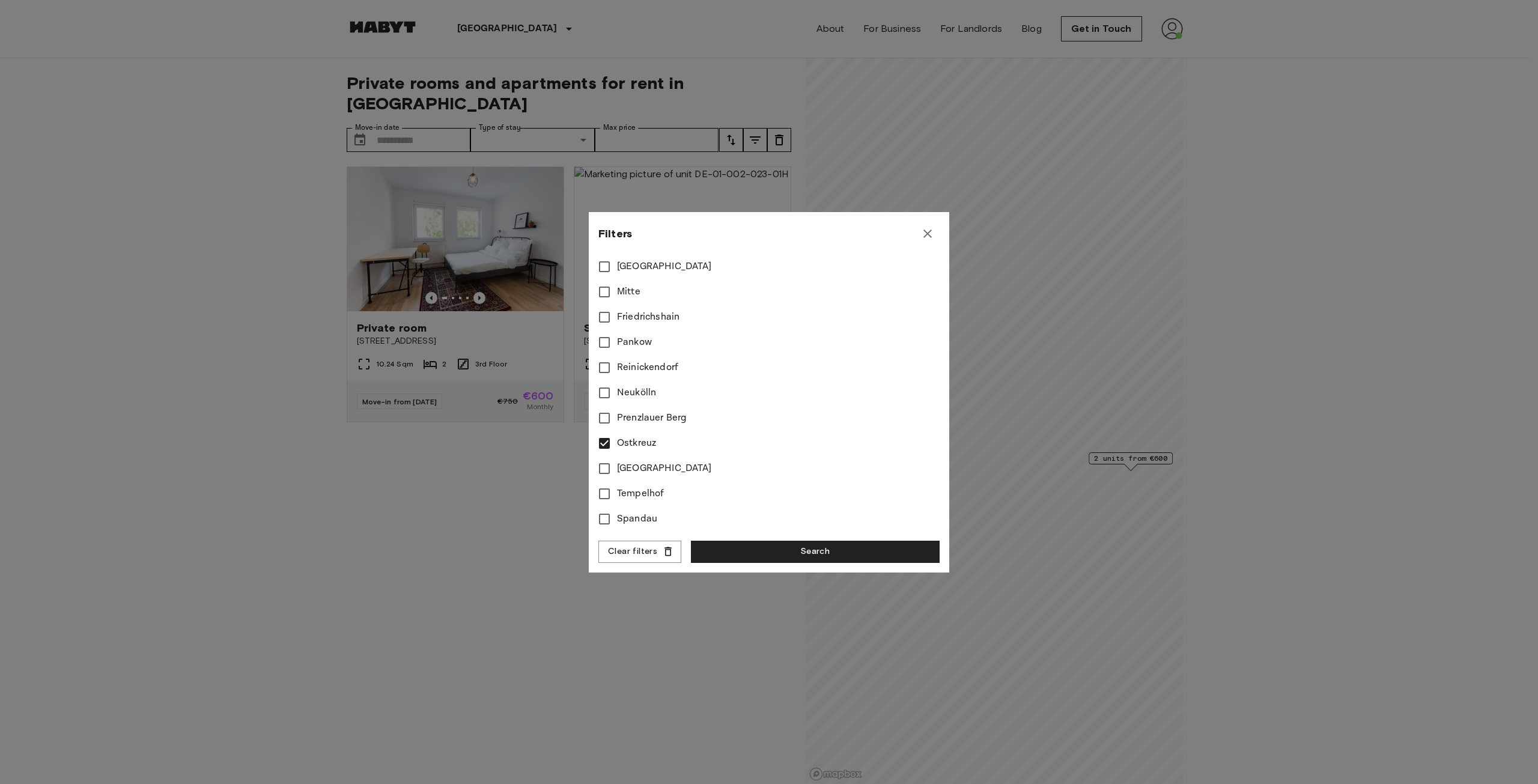
scroll to position [527, 0]
type input "****"
type input "**"
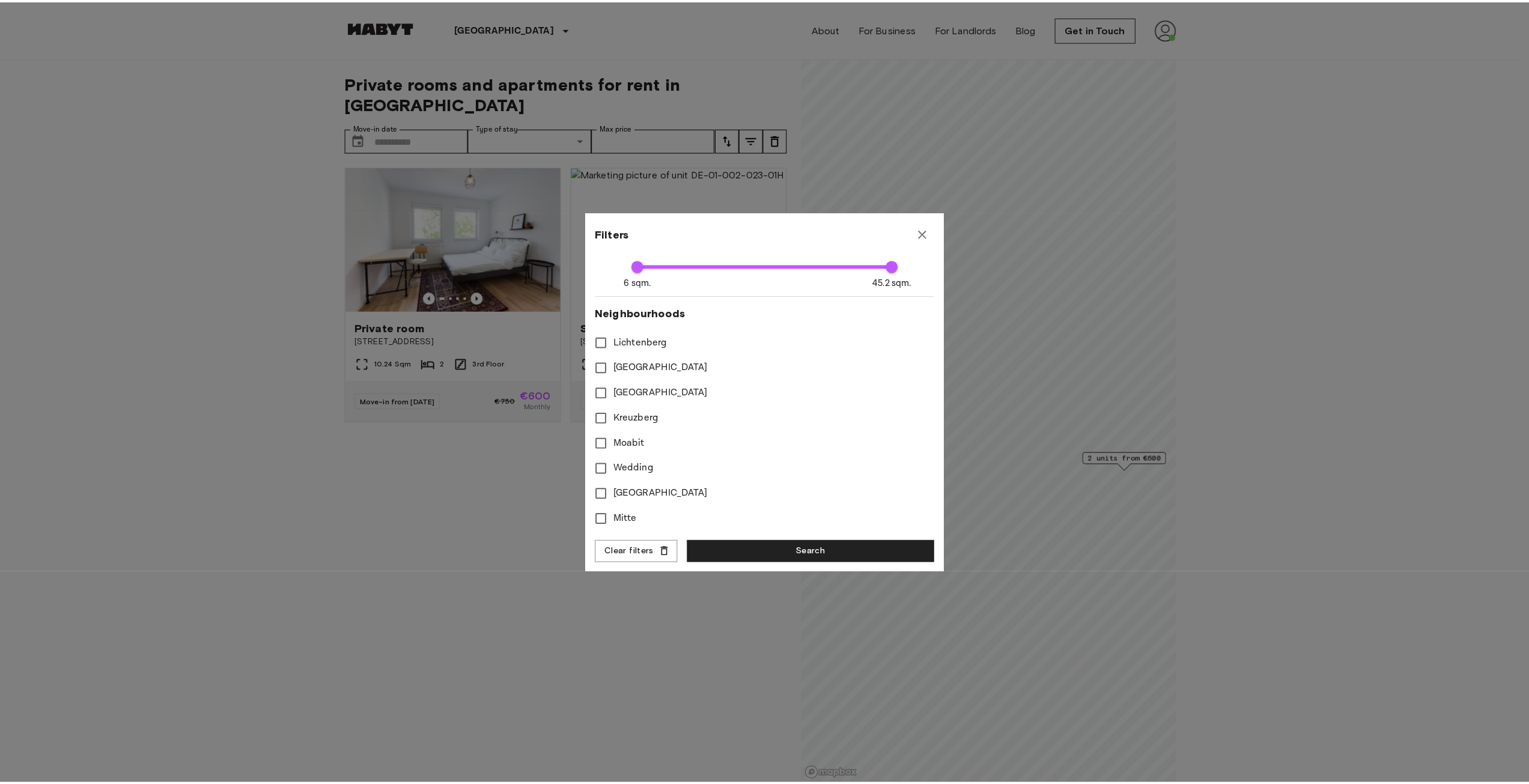
scroll to position [287, 0]
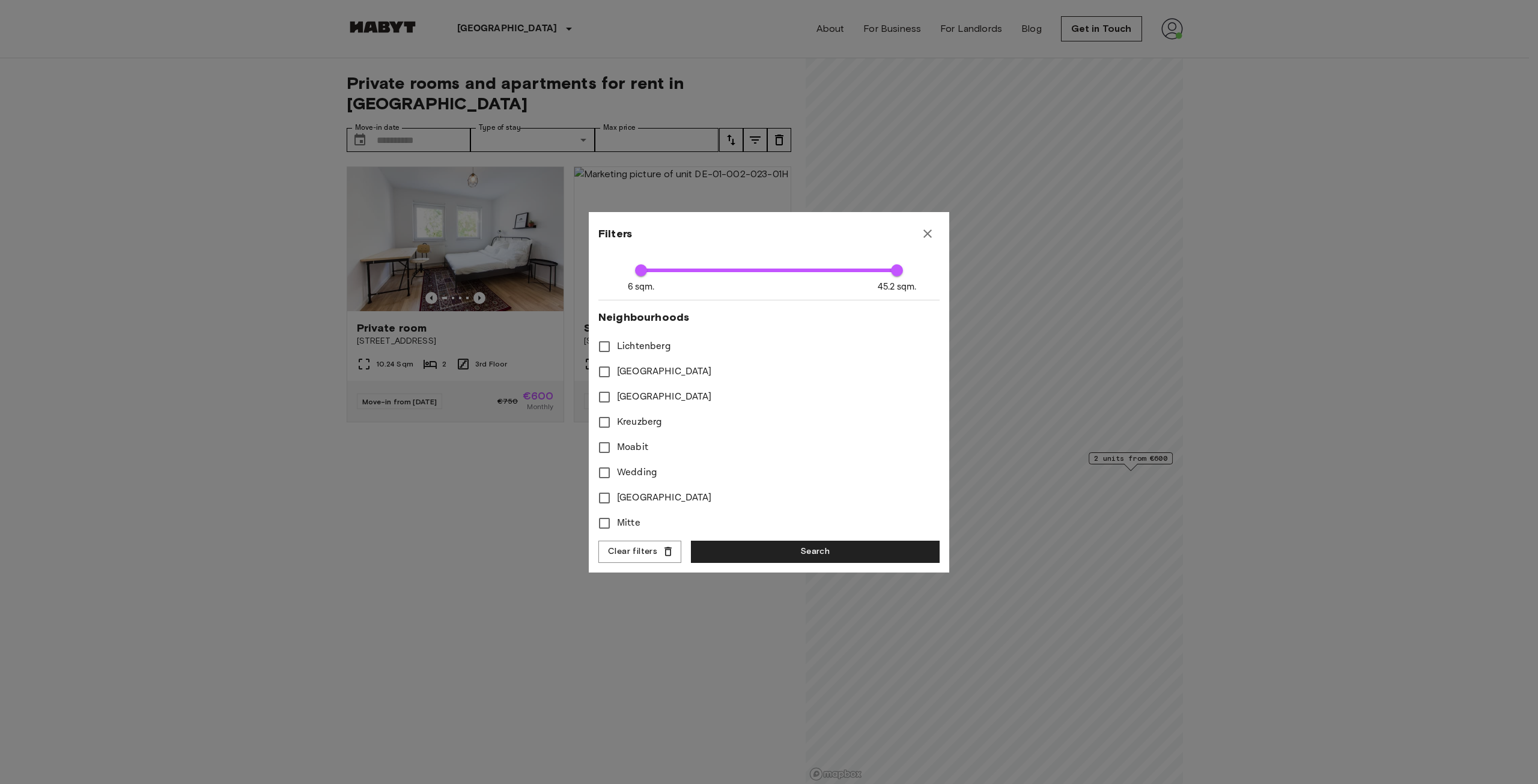
type input "****"
type input "**"
click at [776, 558] on button "Search" at bounding box center [815, 551] width 249 height 23
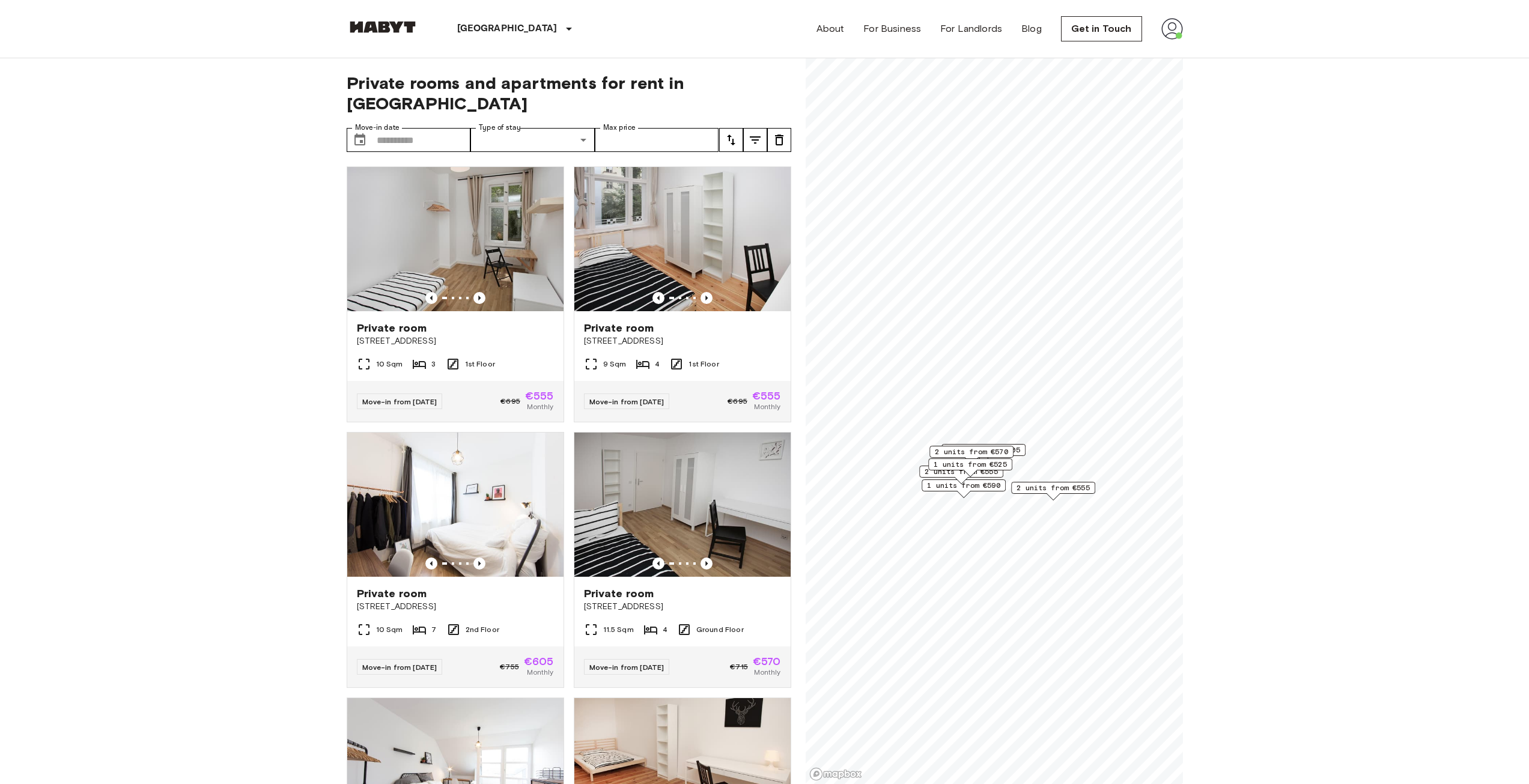
click at [756, 136] on icon "tune" at bounding box center [755, 139] width 11 height 7
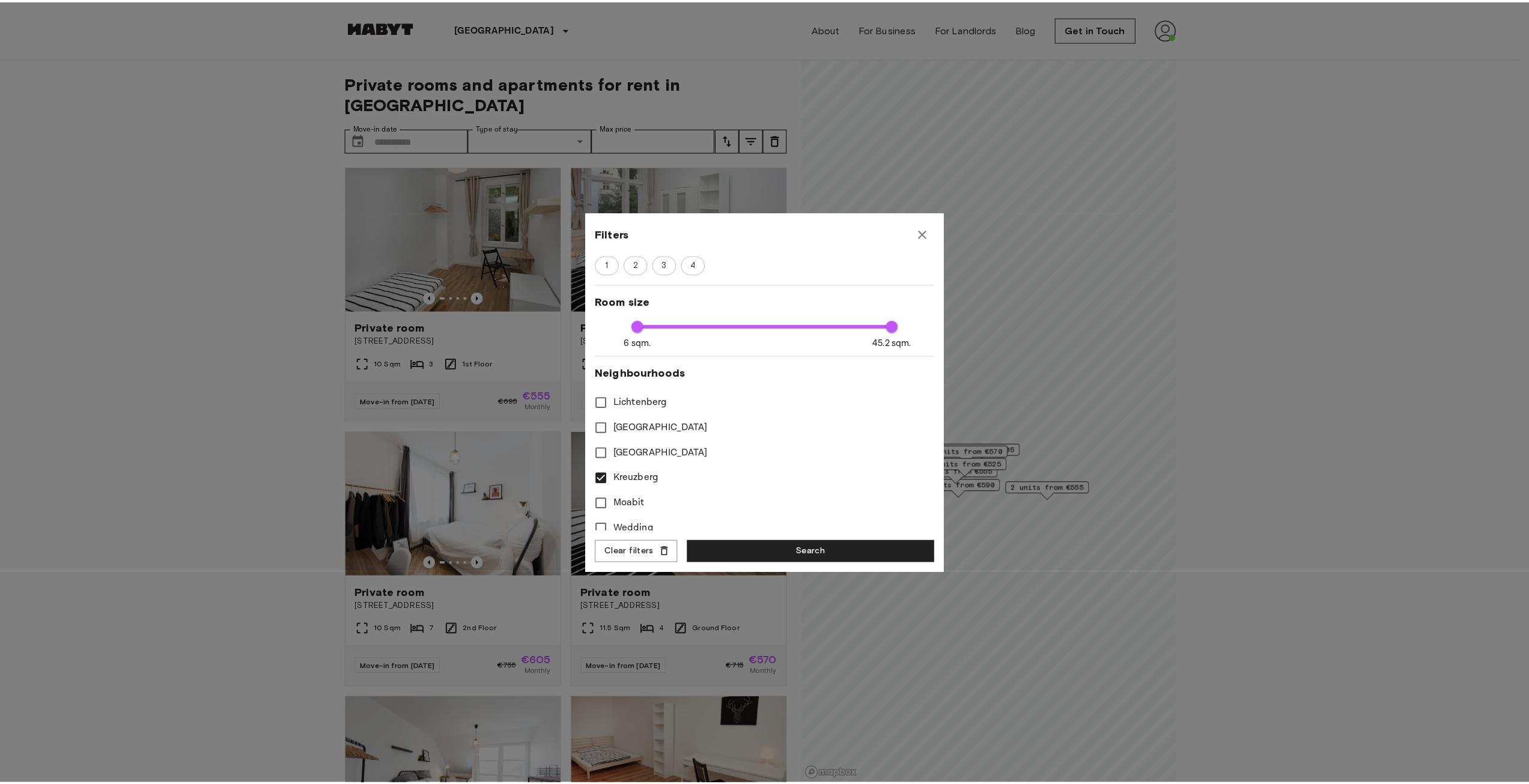
scroll to position [287, 0]
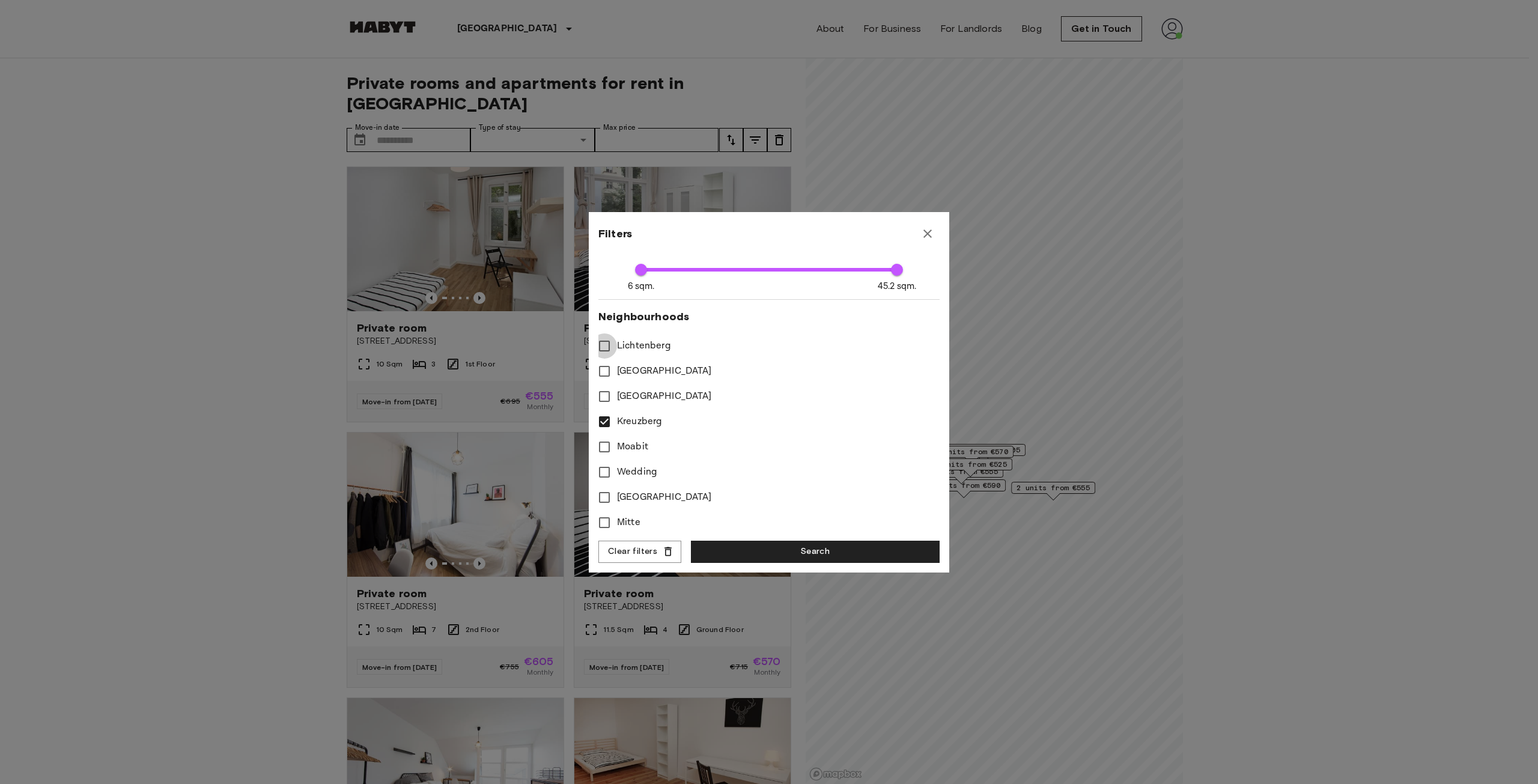
type input "****"
type input "**"
type input "****"
type input "**"
click at [722, 549] on button "Search" at bounding box center [815, 551] width 249 height 23
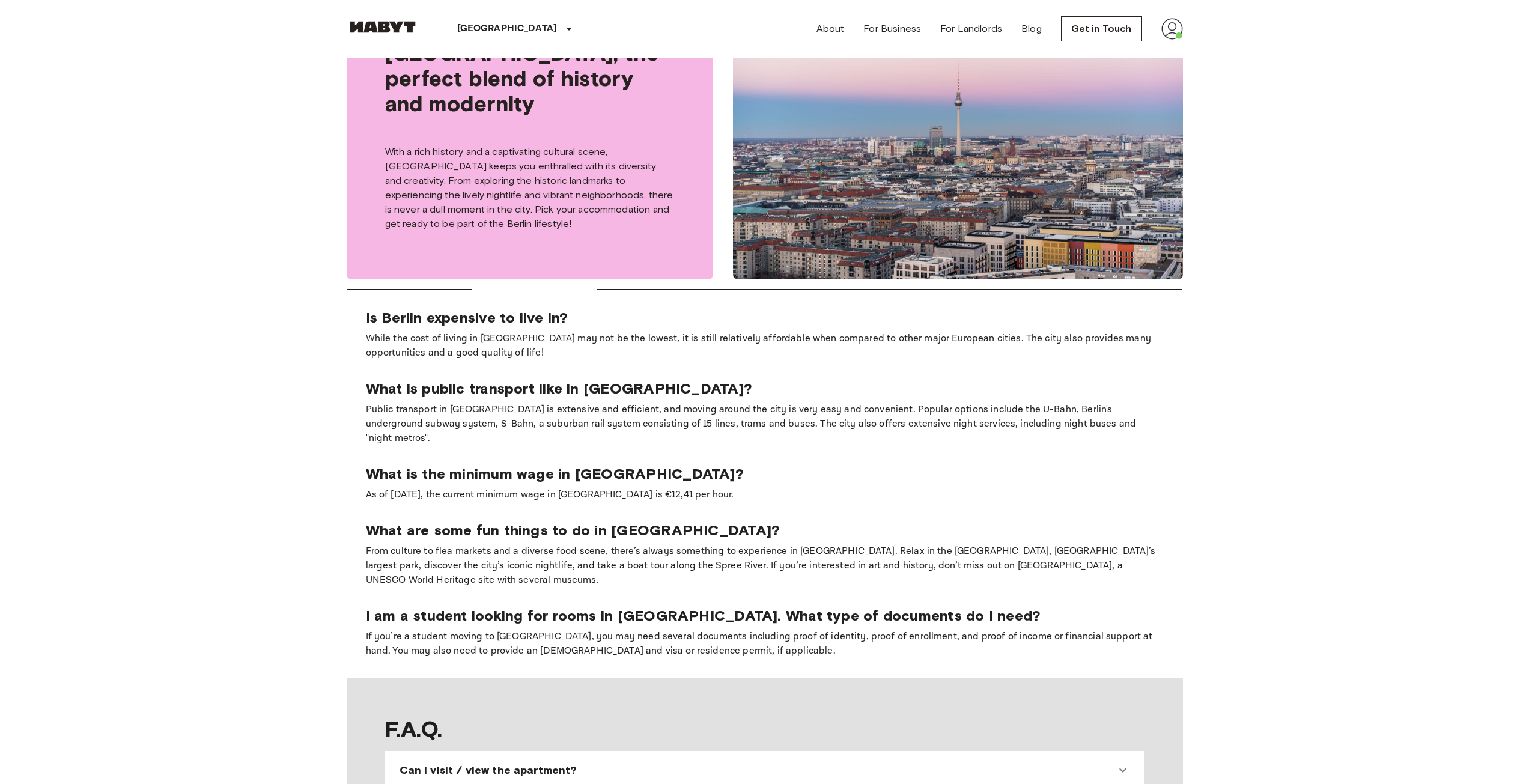
scroll to position [841, 0]
